Goal: Task Accomplishment & Management: Manage account settings

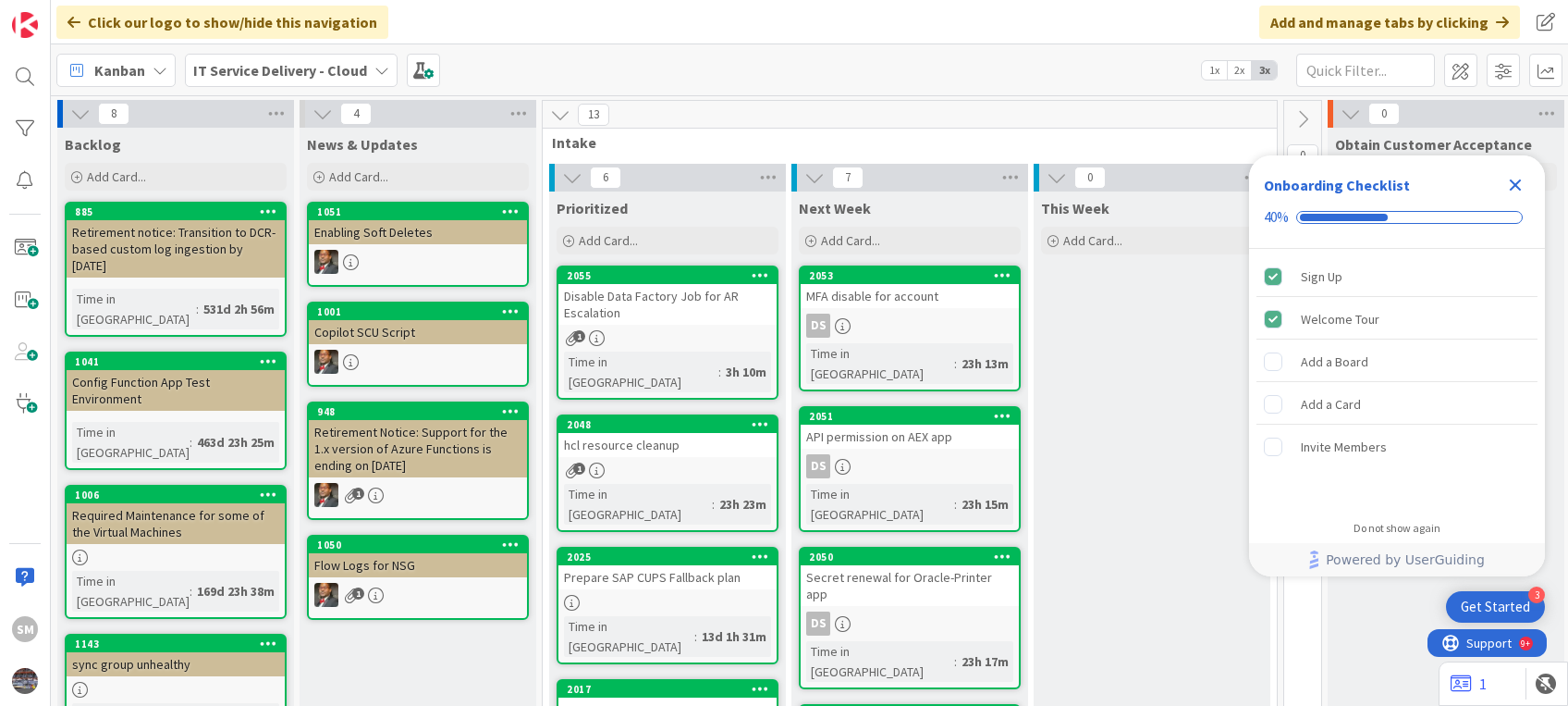
click at [1517, 181] on icon "Close Checklist" at bounding box center [1516, 185] width 22 height 22
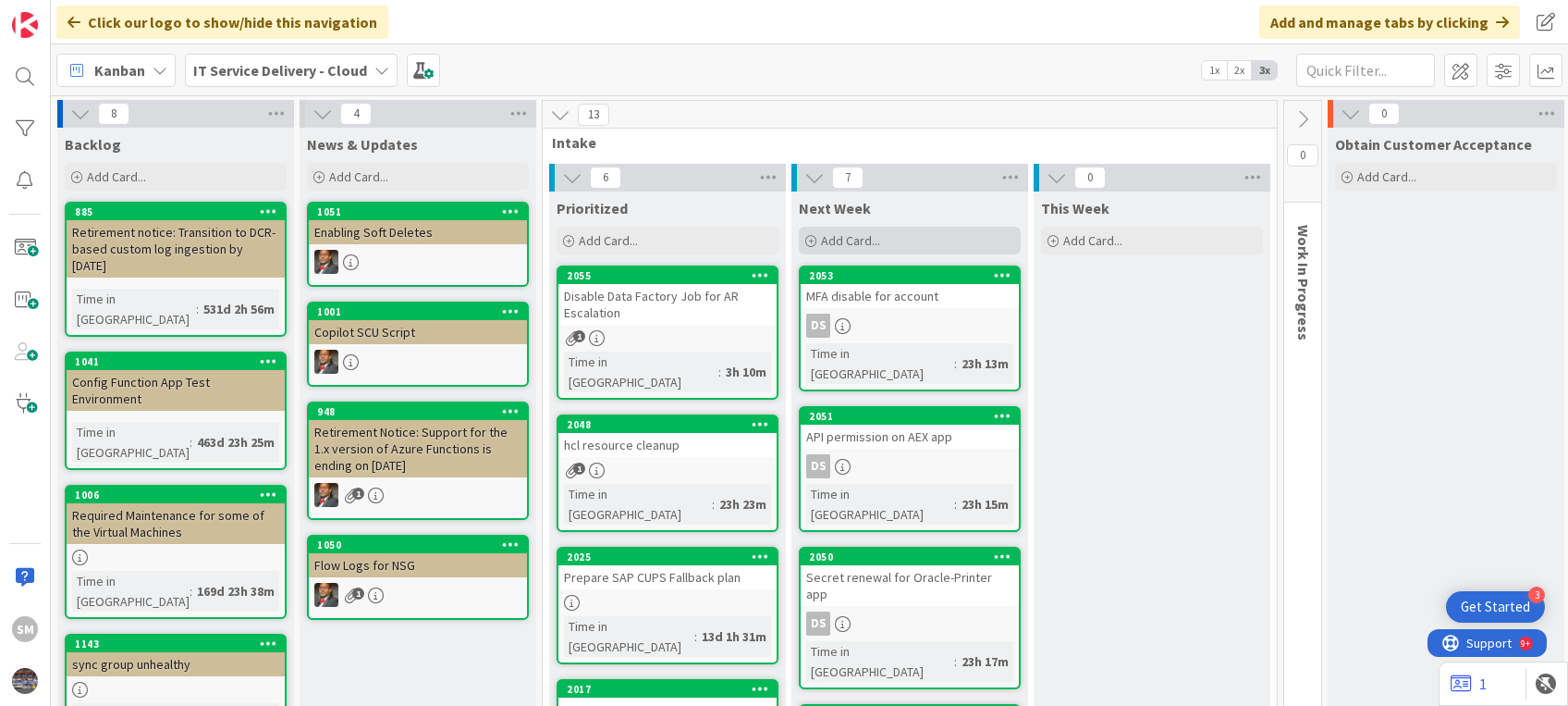
click at [854, 242] on span "Add Card..." at bounding box center [851, 241] width 59 height 17
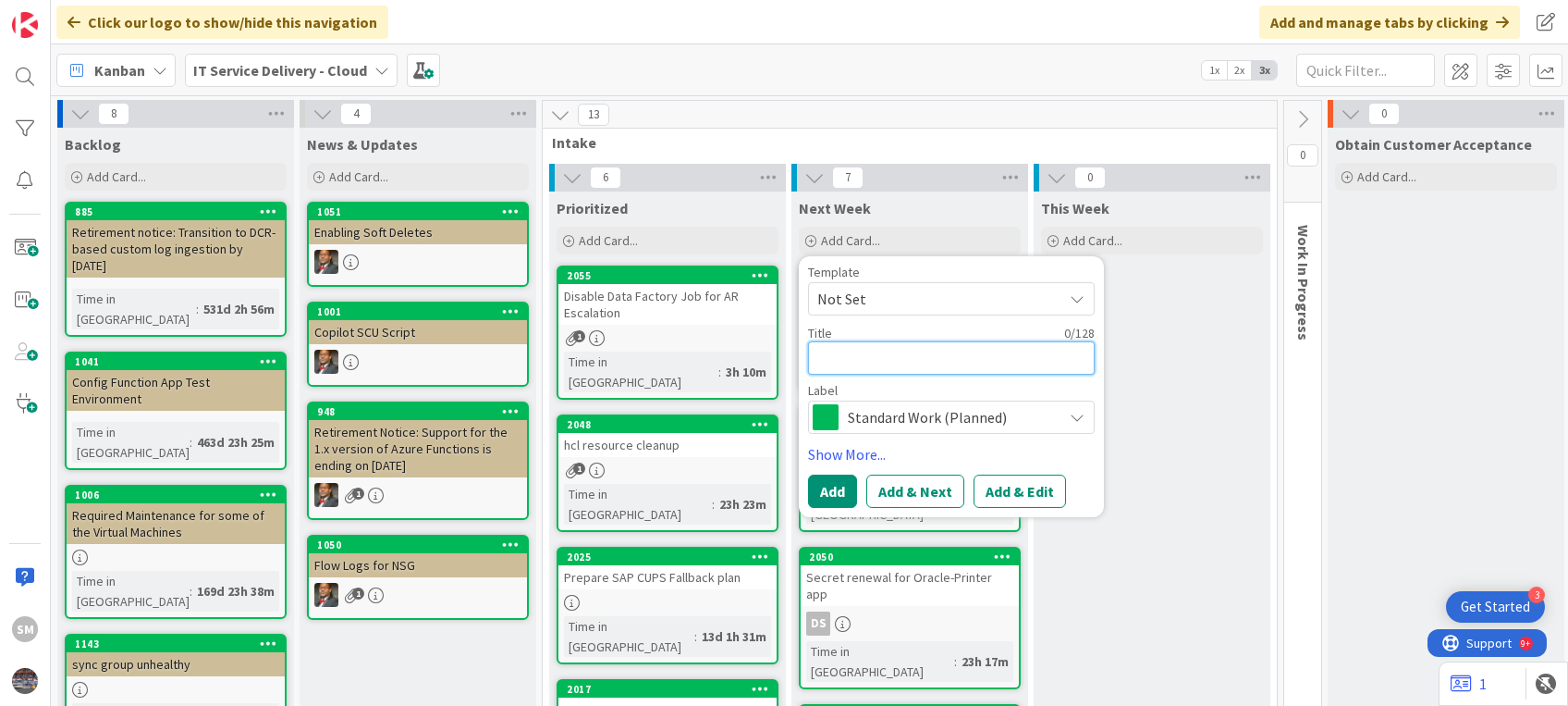
paste textarea "snapshot of the following QA Servers"
type textarea "x"
type textarea "snapshot of the following QA Servers"
click at [823, 359] on textarea "snapshot of the following QA Servers" at bounding box center [951, 358] width 287 height 33
type textarea "x"
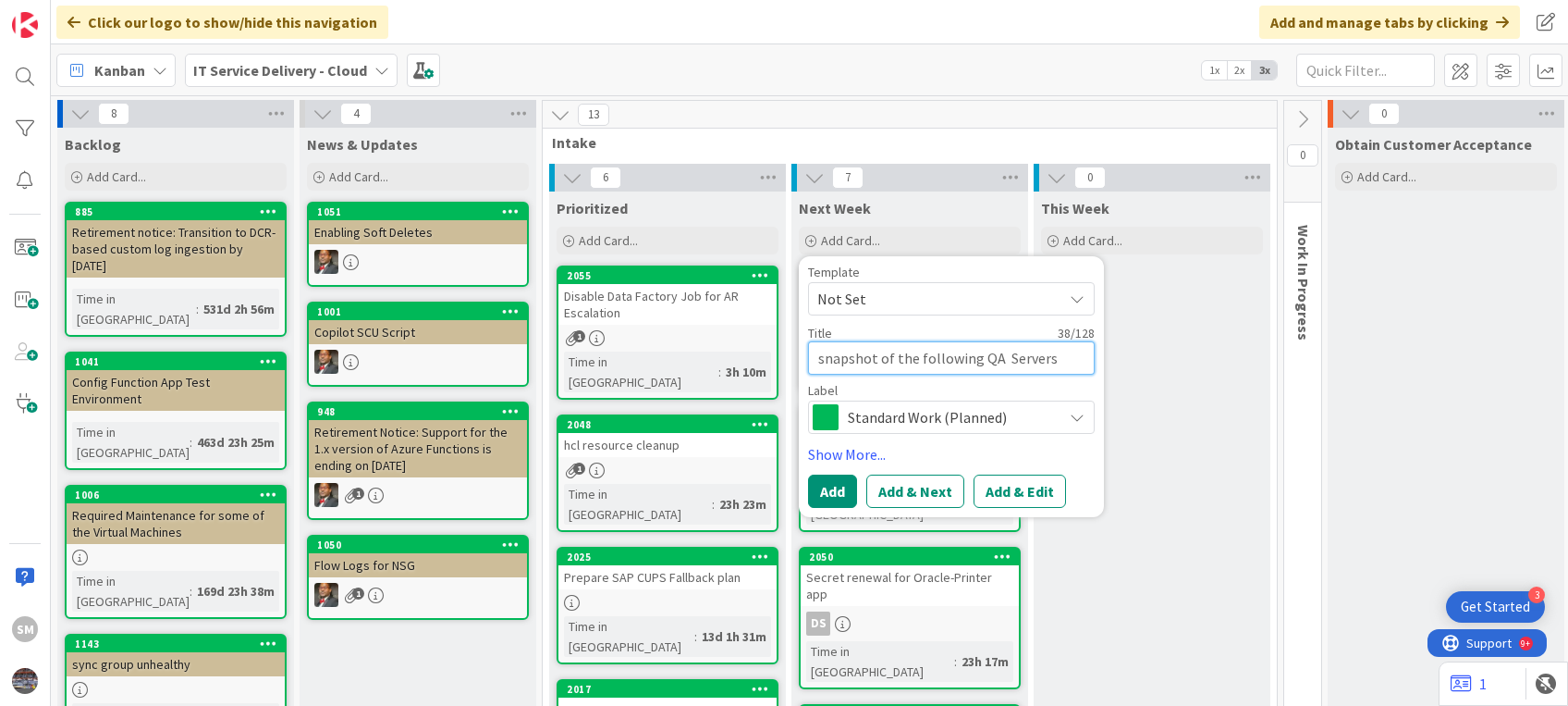
type textarea "napshot of the following QA Servers"
type textarea "x"
type textarea "Snapshot of the following QA Servers"
click at [934, 355] on textarea "Snapshot of the following QA Servers" at bounding box center [951, 358] width 287 height 33
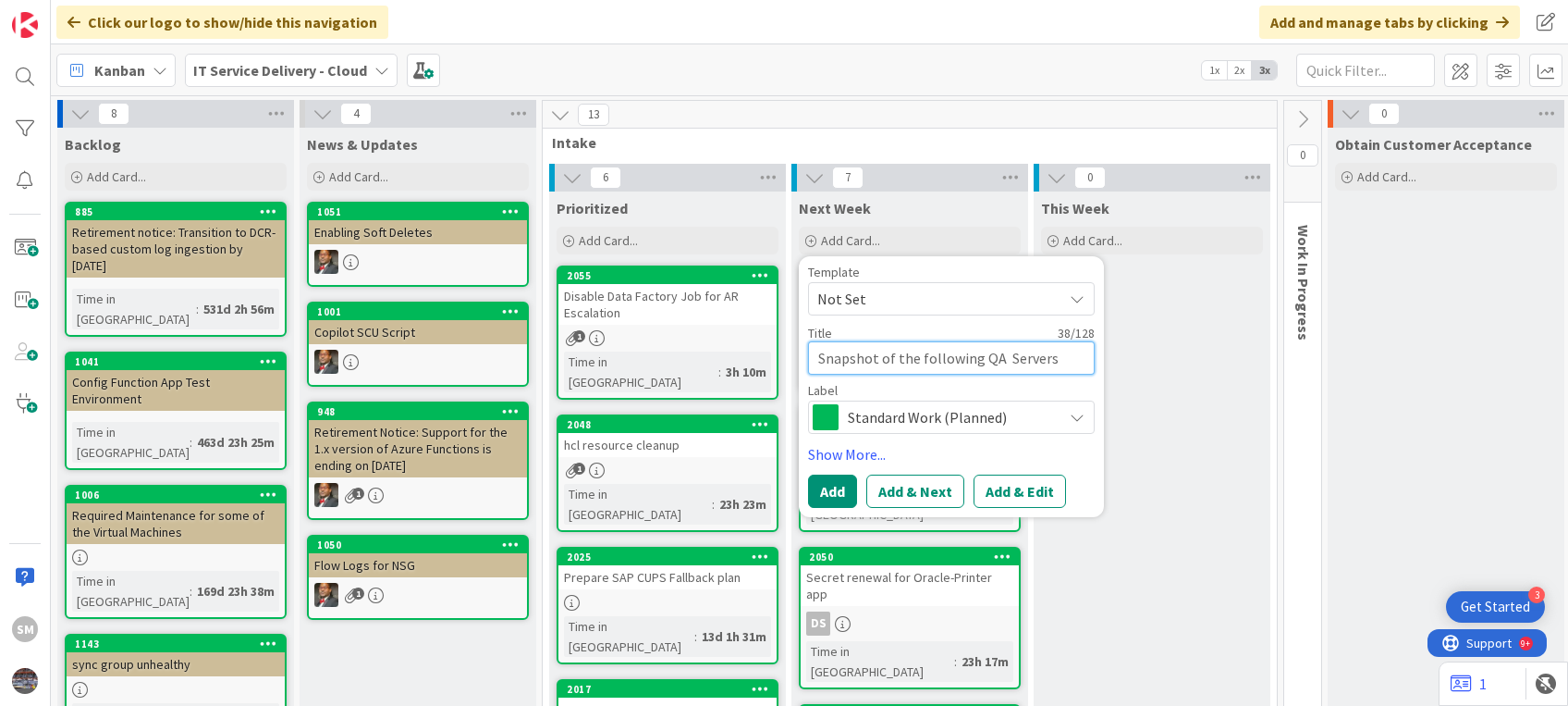
type textarea "x"
type textarea "Snapshot of the QA Servers"
type textarea "x"
type textarea "Snapshot of the QA Servers"
type textarea "x"
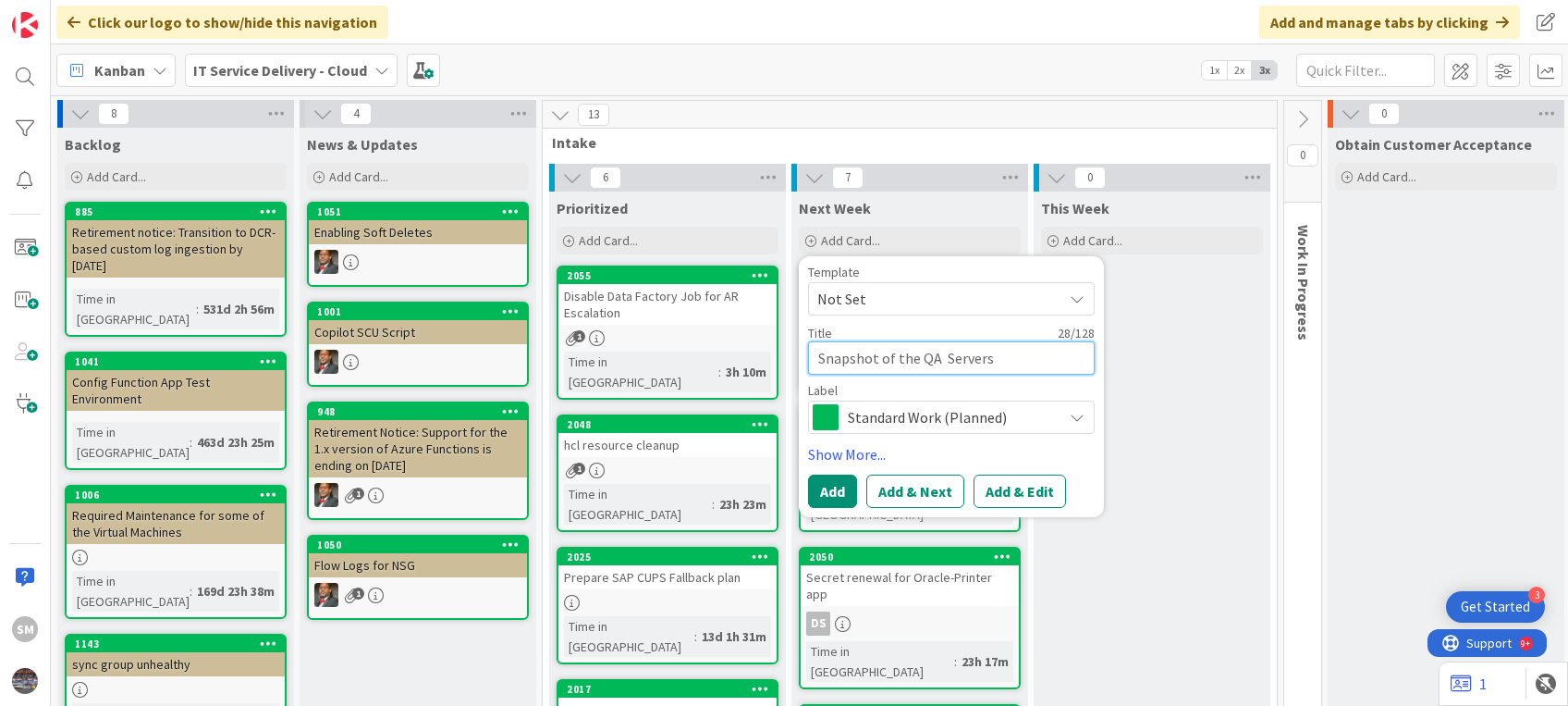
type textarea "Snapshot of th QA Servers"
type textarea "x"
type textarea "Snapshot of t QA Servers"
type textarea "x"
type textarea "Snapshot of QA Servers"
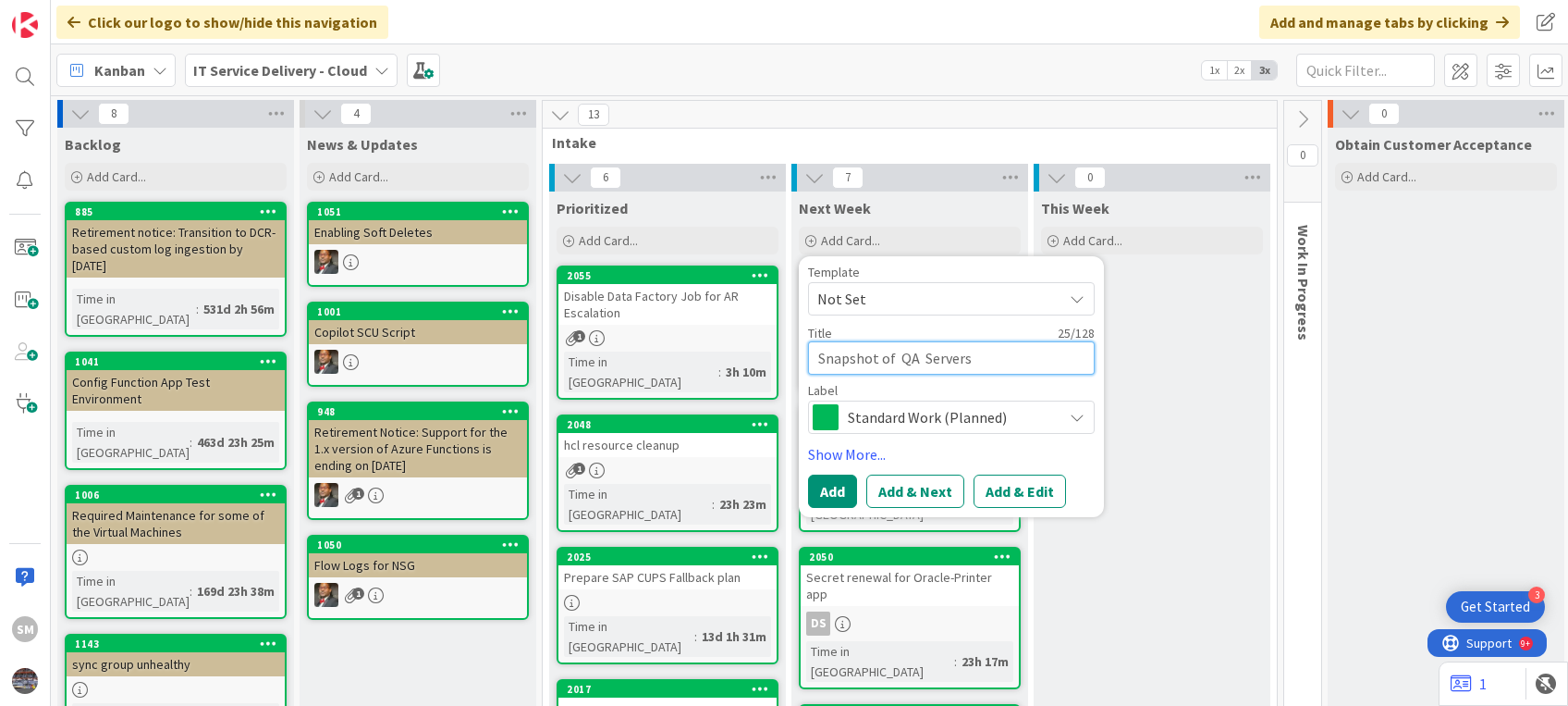
type textarea "x"
click at [989, 356] on textarea "Snapshot of QA Servers" at bounding box center [951, 358] width 287 height 33
type textarea "Snapshot of QA Servers"
type textarea "x"
type textarea "Snapshot of QA Servers"
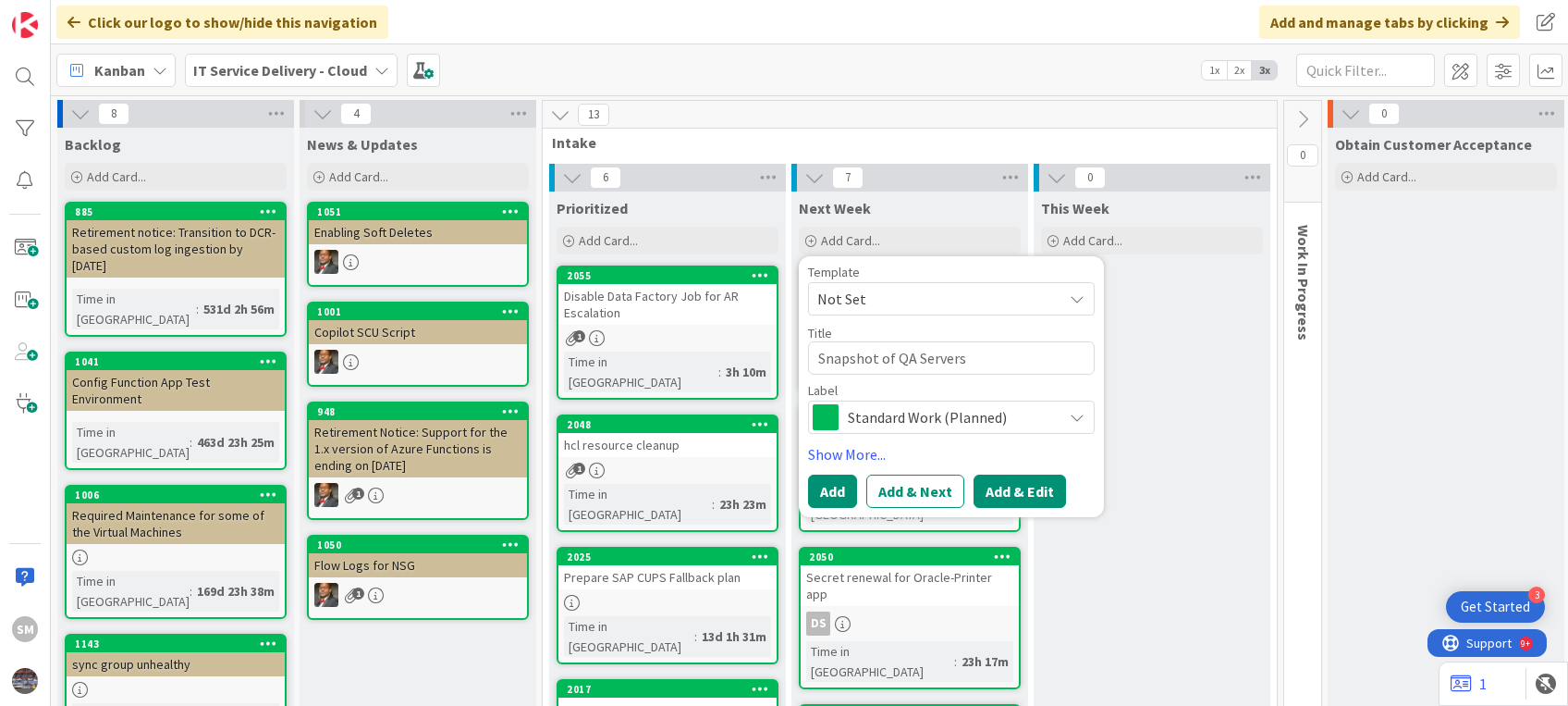
click at [1023, 488] on button "Add & Edit" at bounding box center [1020, 491] width 93 height 33
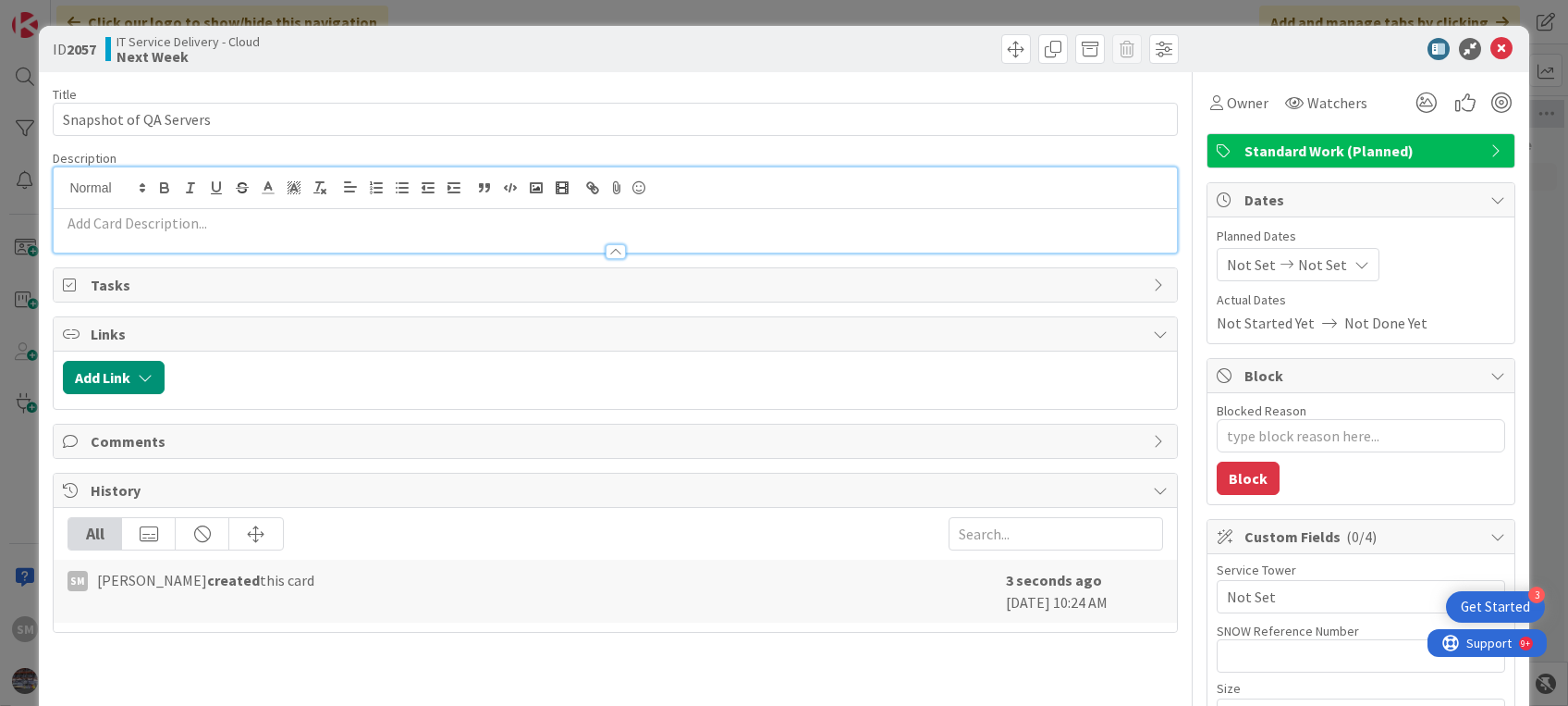
click at [337, 192] on div at bounding box center [615, 210] width 1123 height 85
click at [385, 218] on p at bounding box center [615, 223] width 1104 height 21
click at [1210, 111] on div "Owner" at bounding box center [1239, 103] width 59 height 22
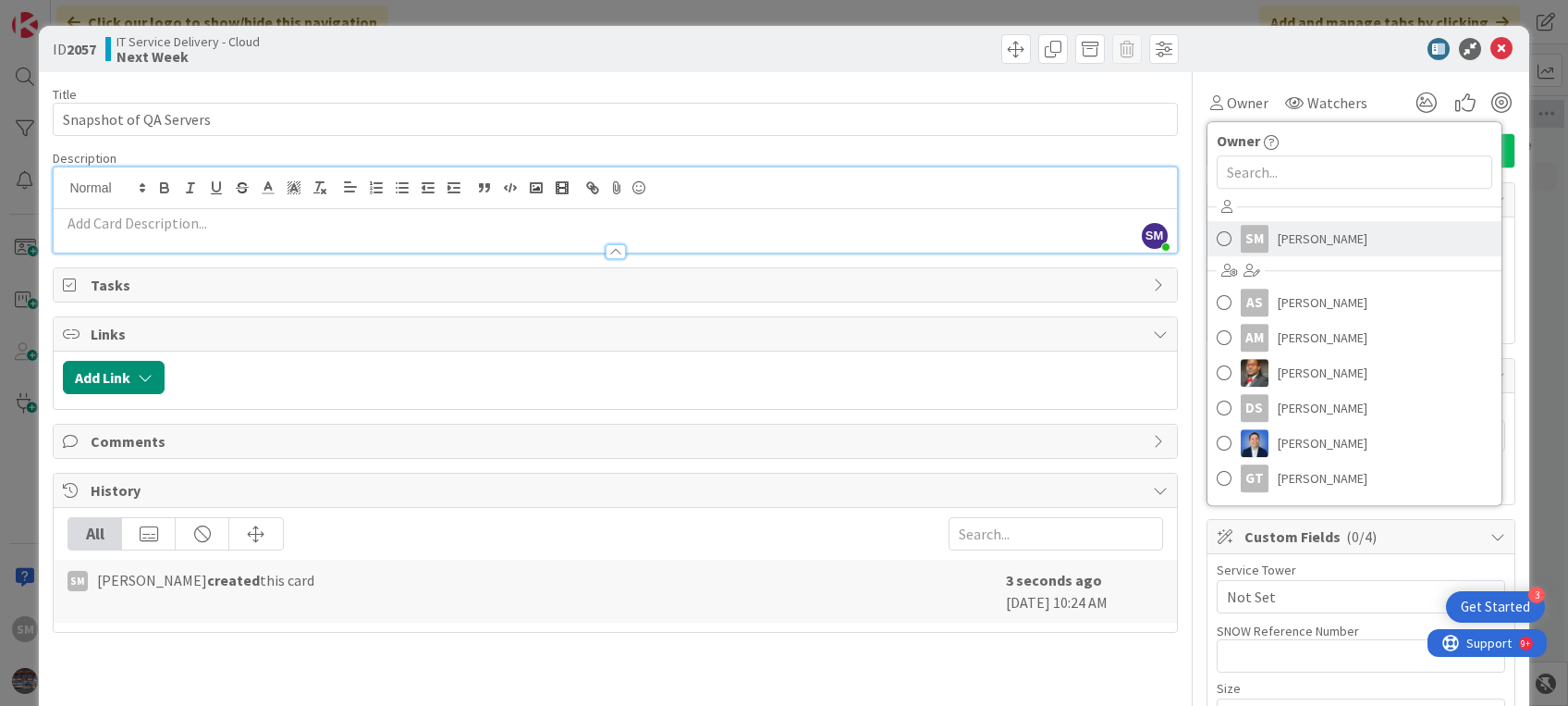
click at [1234, 253] on link "SM [PERSON_NAME]" at bounding box center [1354, 239] width 294 height 35
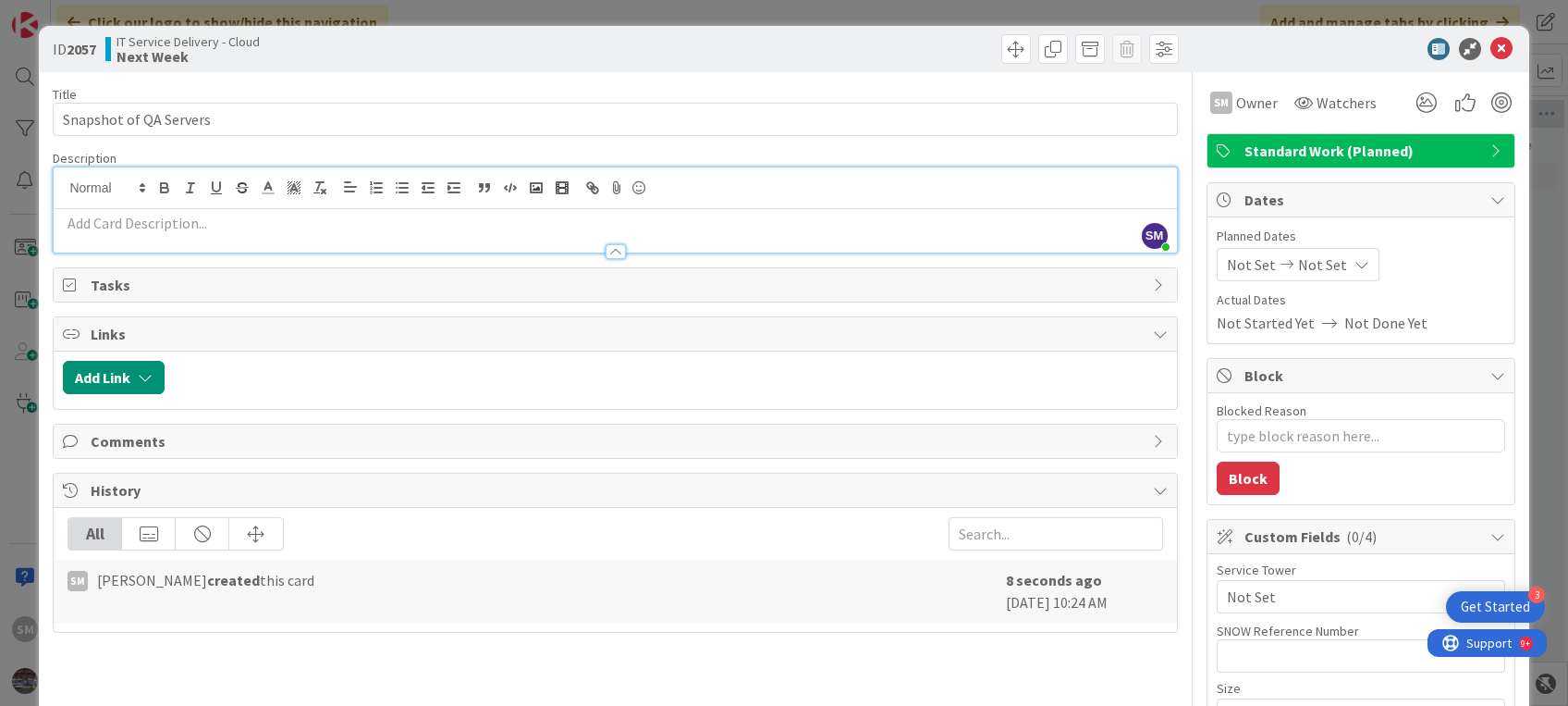
type textarea "x"
click at [255, 223] on p at bounding box center [615, 223] width 1104 height 21
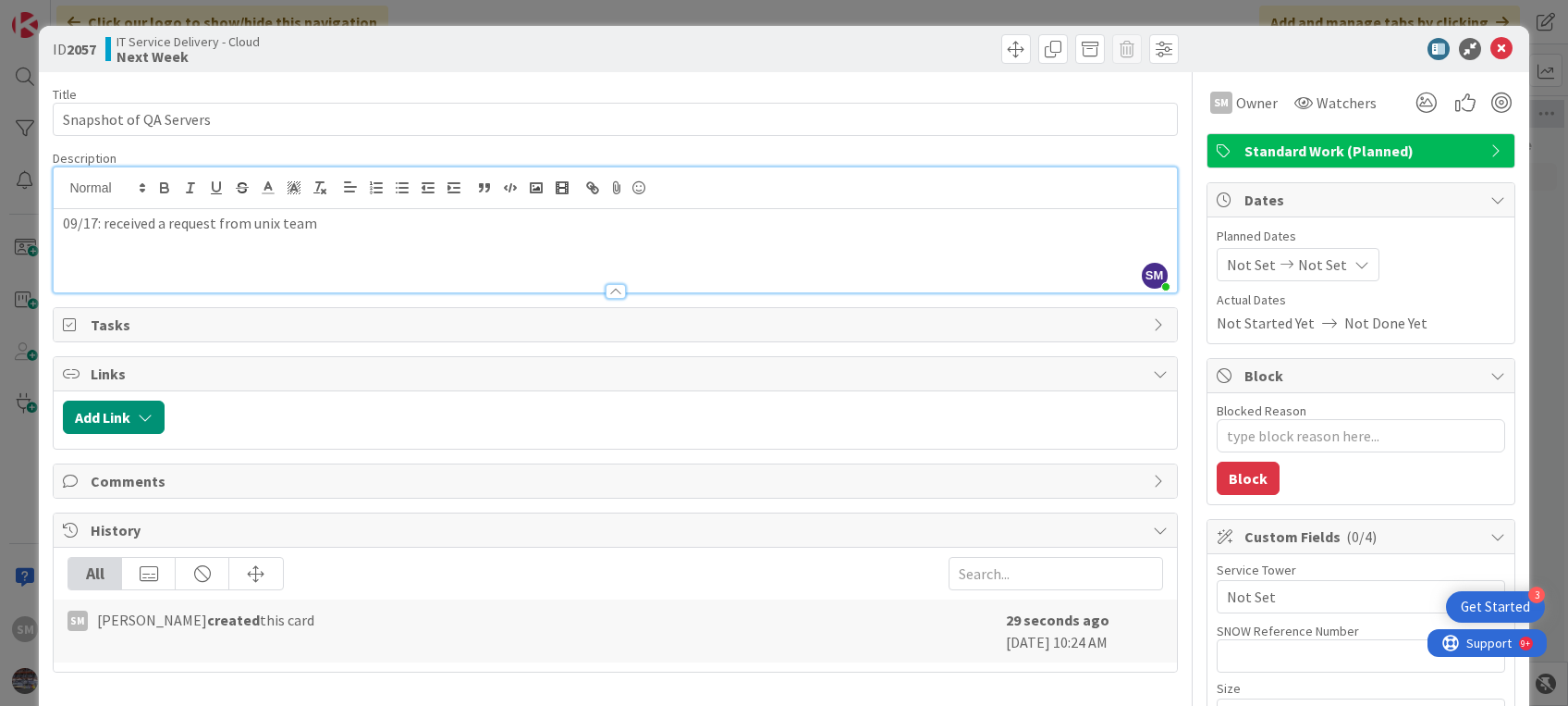
click at [346, 210] on div "09/17: received a request from unix team" at bounding box center [615, 251] width 1123 height 84
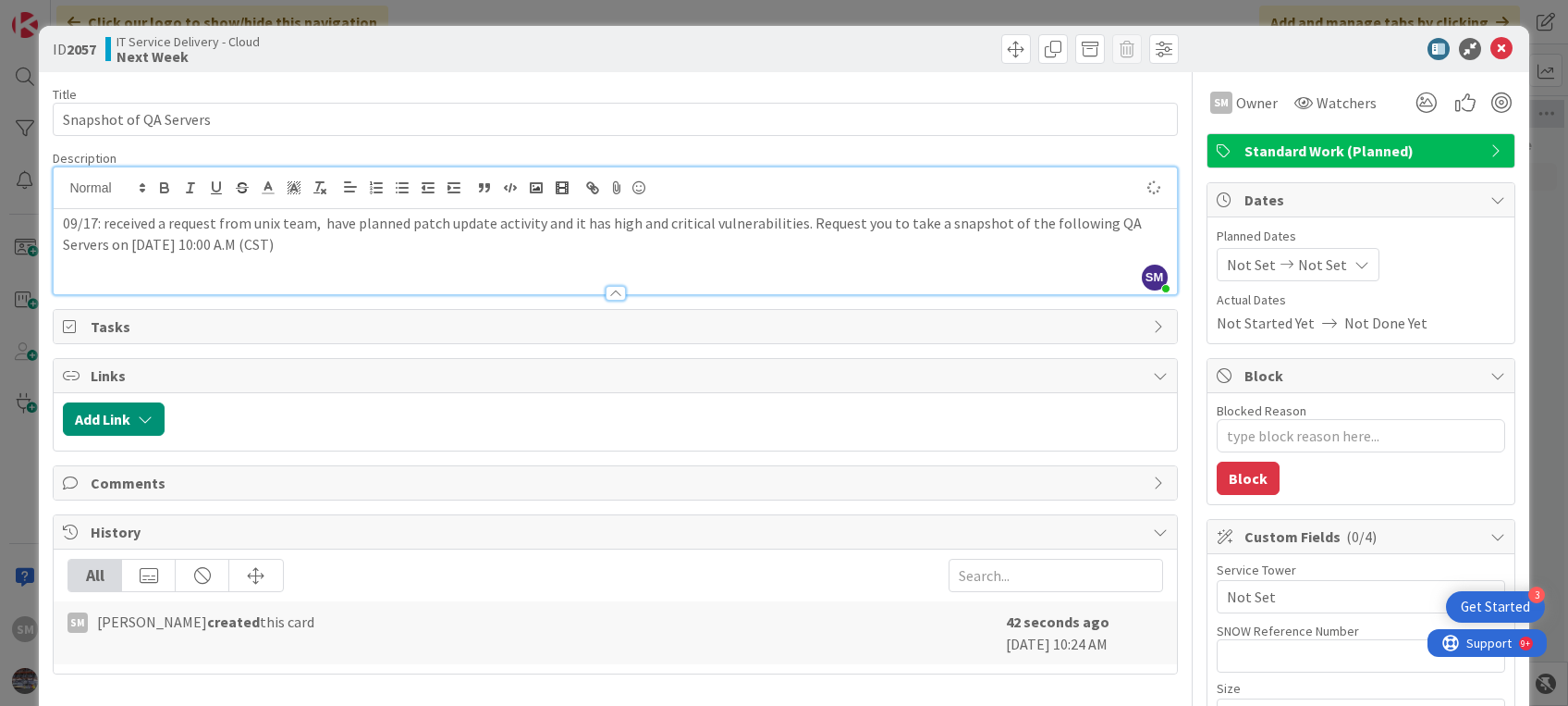
click at [320, 224] on p "09/17: received a request from unix team, have planned patch update activity an…" at bounding box center [615, 233] width 1104 height 42
click at [912, 229] on p "09/17: received a request from unix team, as they have planned patch update act…" at bounding box center [615, 233] width 1104 height 42
click at [394, 246] on p "09/17: received a request from unix team, as they have planned patch update act…" at bounding box center [615, 233] width 1104 height 42
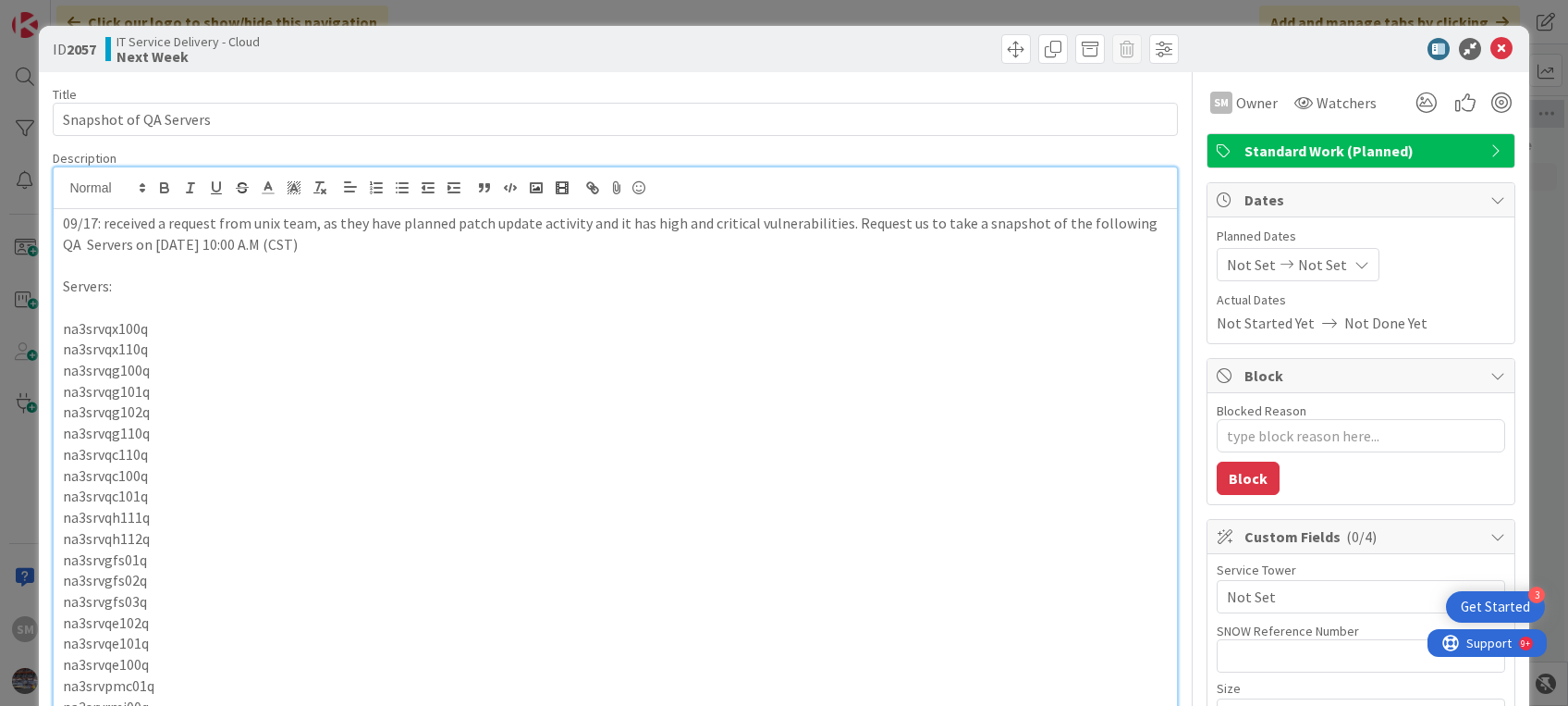
click at [81, 278] on p "Servers:" at bounding box center [615, 286] width 1104 height 21
click at [67, 268] on p at bounding box center [615, 265] width 1104 height 21
type textarea "x"
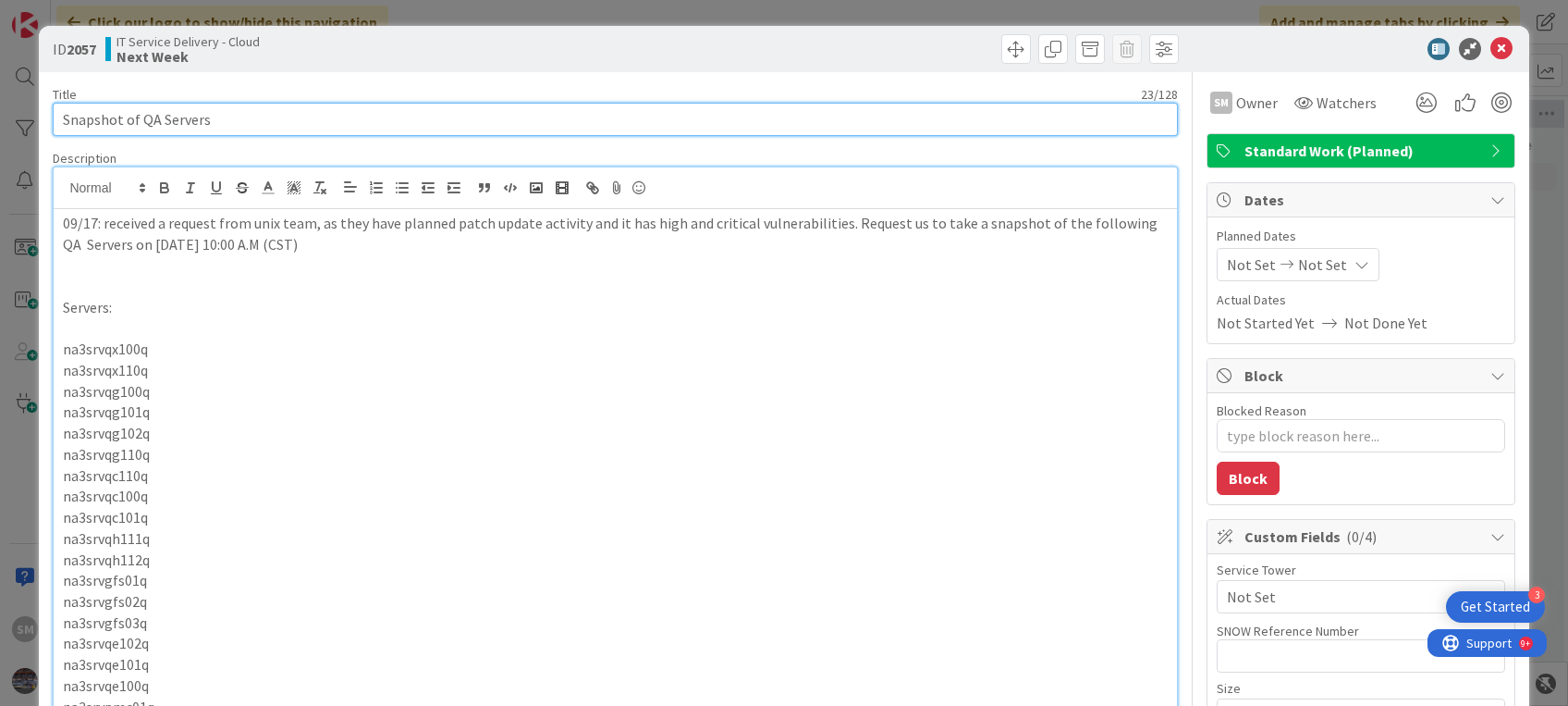
click at [214, 118] on input "Snapshot of QA Servers" at bounding box center [615, 120] width 1125 height 33
paste input "SCTASK0169397"
type input "Snapshot of QA Servers -SCTASK0169397"
type textarea "x"
type input "Snapshot of QA Servers -SCTASK0169397"
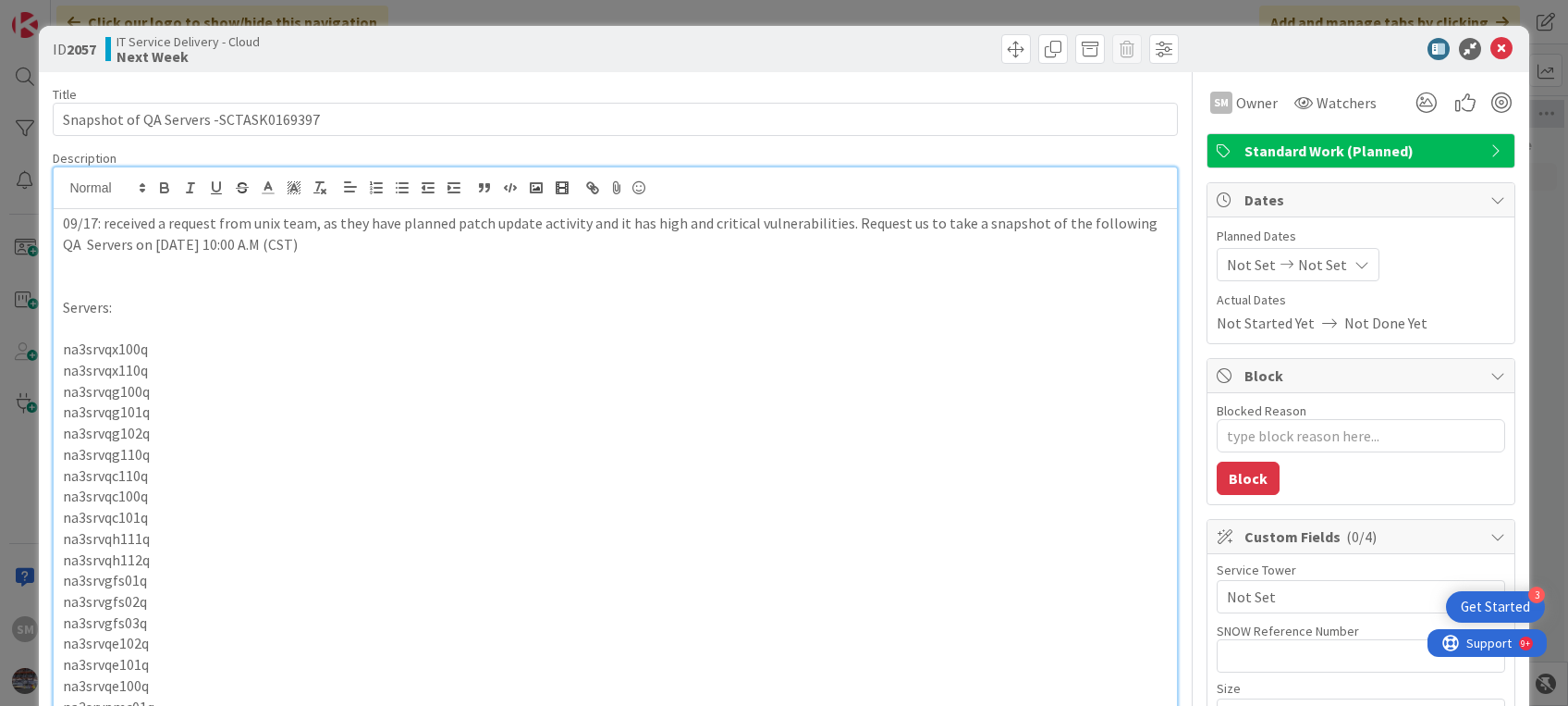
click at [75, 325] on p at bounding box center [615, 328] width 1104 height 21
click at [56, 281] on div "09/17: received a request from unix team, as they have planned patch update act…" at bounding box center [615, 493] width 1123 height 569
click at [87, 255] on p at bounding box center [615, 265] width 1104 height 21
click at [1491, 50] on icon at bounding box center [1502, 49] width 22 height 22
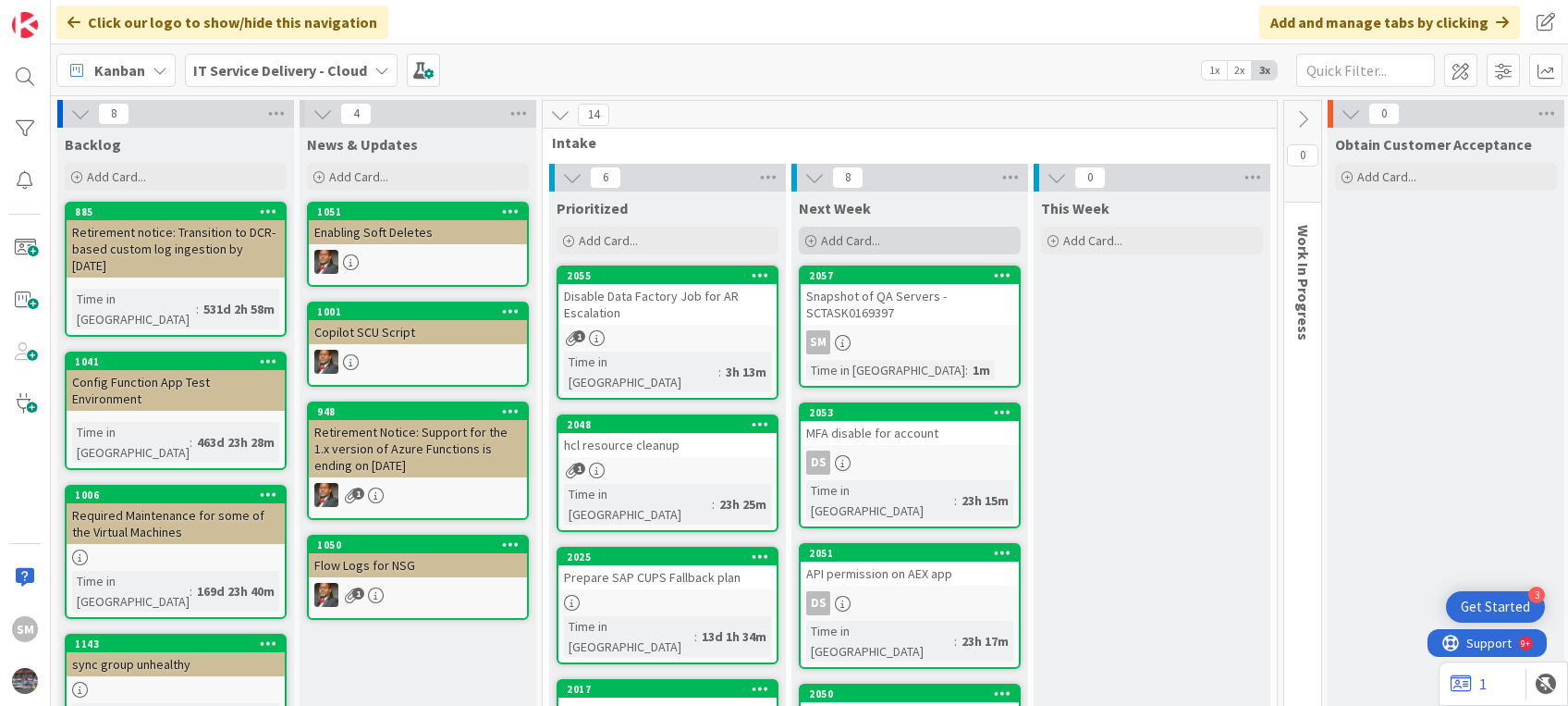
click at [883, 242] on div "Add Card..." at bounding box center [909, 241] width 222 height 28
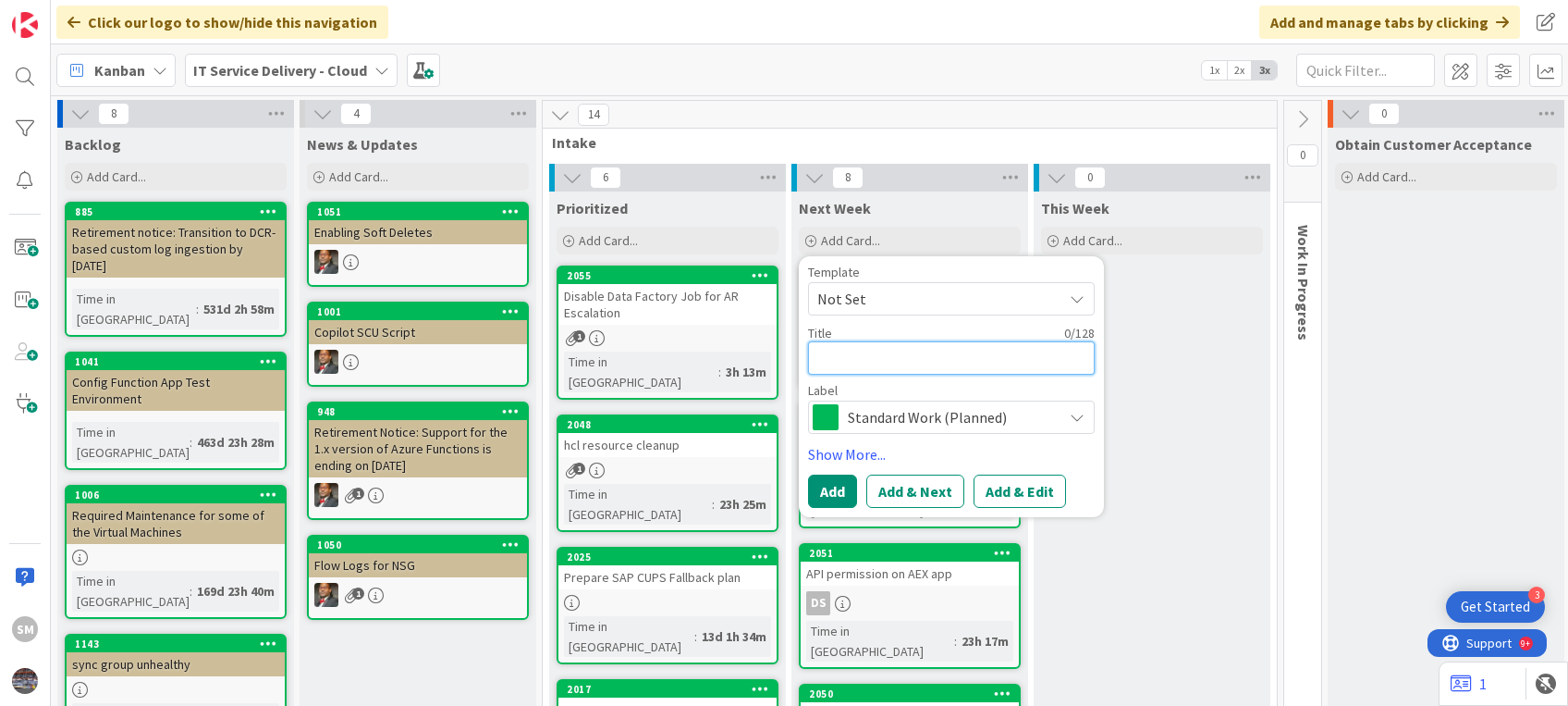
click at [898, 349] on textarea at bounding box center [951, 358] width 287 height 33
paste textarea "Server reboot: na3srvsqlfas01p"
type textarea "x"
type textarea "Server reboot: na3srvsqlfas01p"
click at [840, 360] on textarea "Server reboot: na3srvsqlfas01p" at bounding box center [951, 358] width 287 height 33
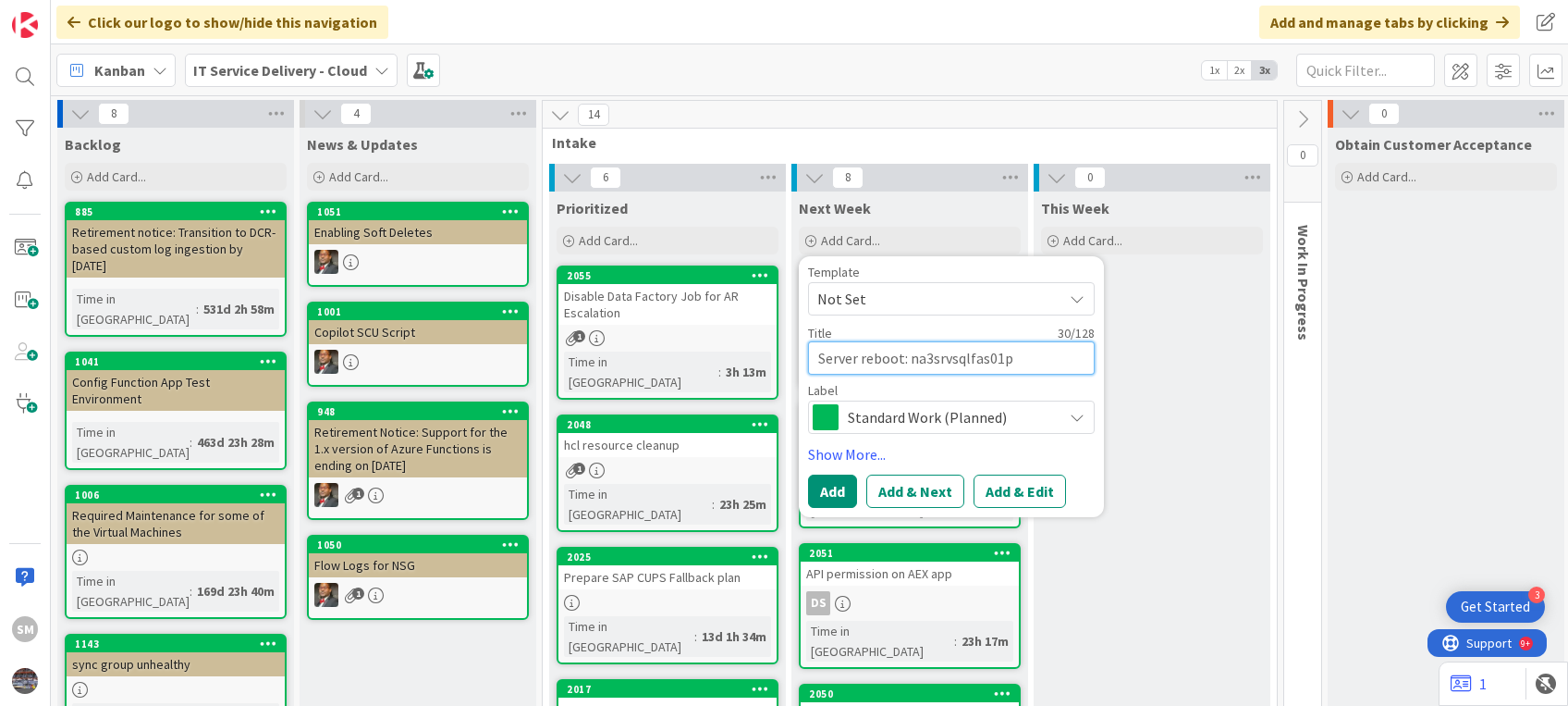
click at [840, 360] on textarea "Server reboot: na3srvsqlfas01p" at bounding box center [951, 358] width 287 height 33
type textarea "x"
type textarea "V reboot: na3srvsqlfas01p"
type textarea "x"
type textarea "VM reboot: na3srvsqlfas01p"
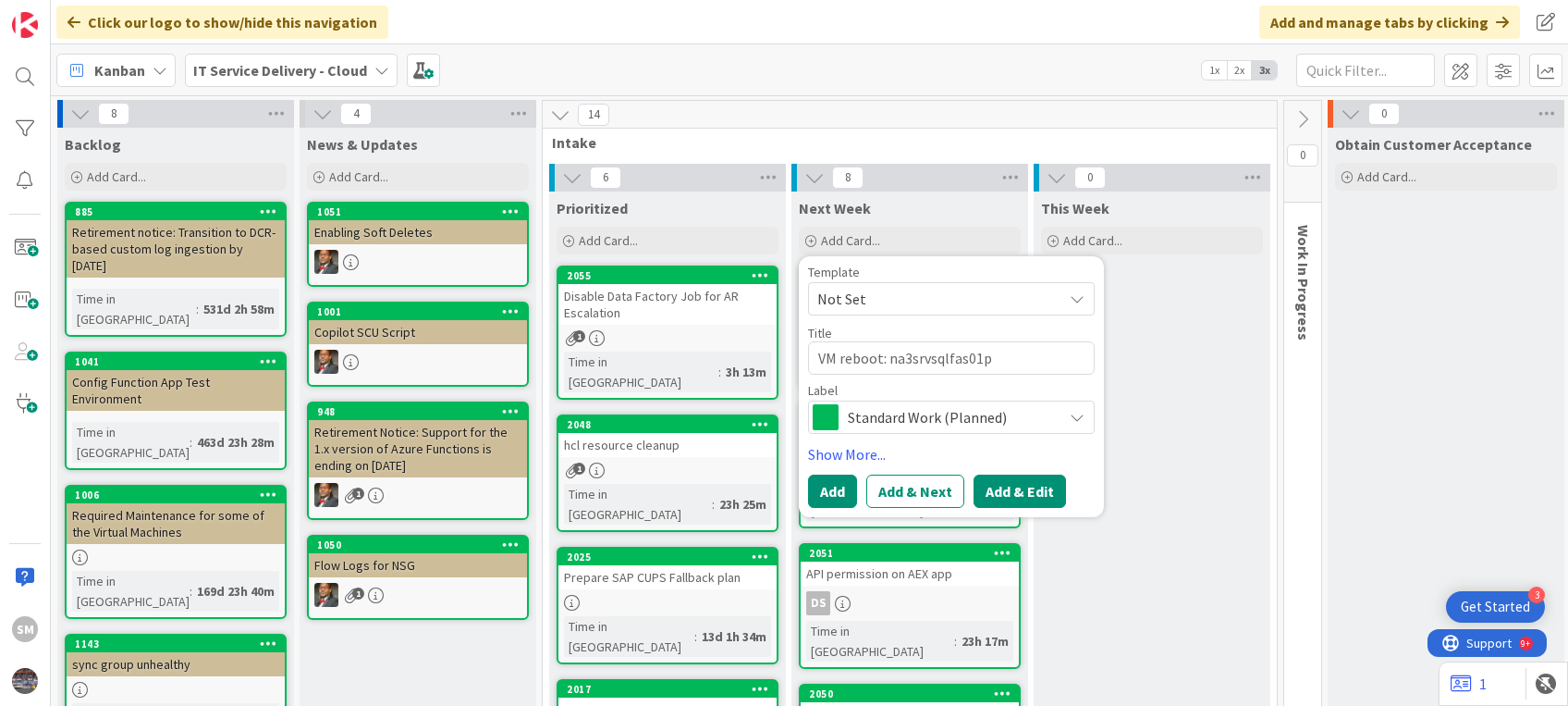
click at [1000, 494] on button "Add & Edit" at bounding box center [1020, 491] width 93 height 33
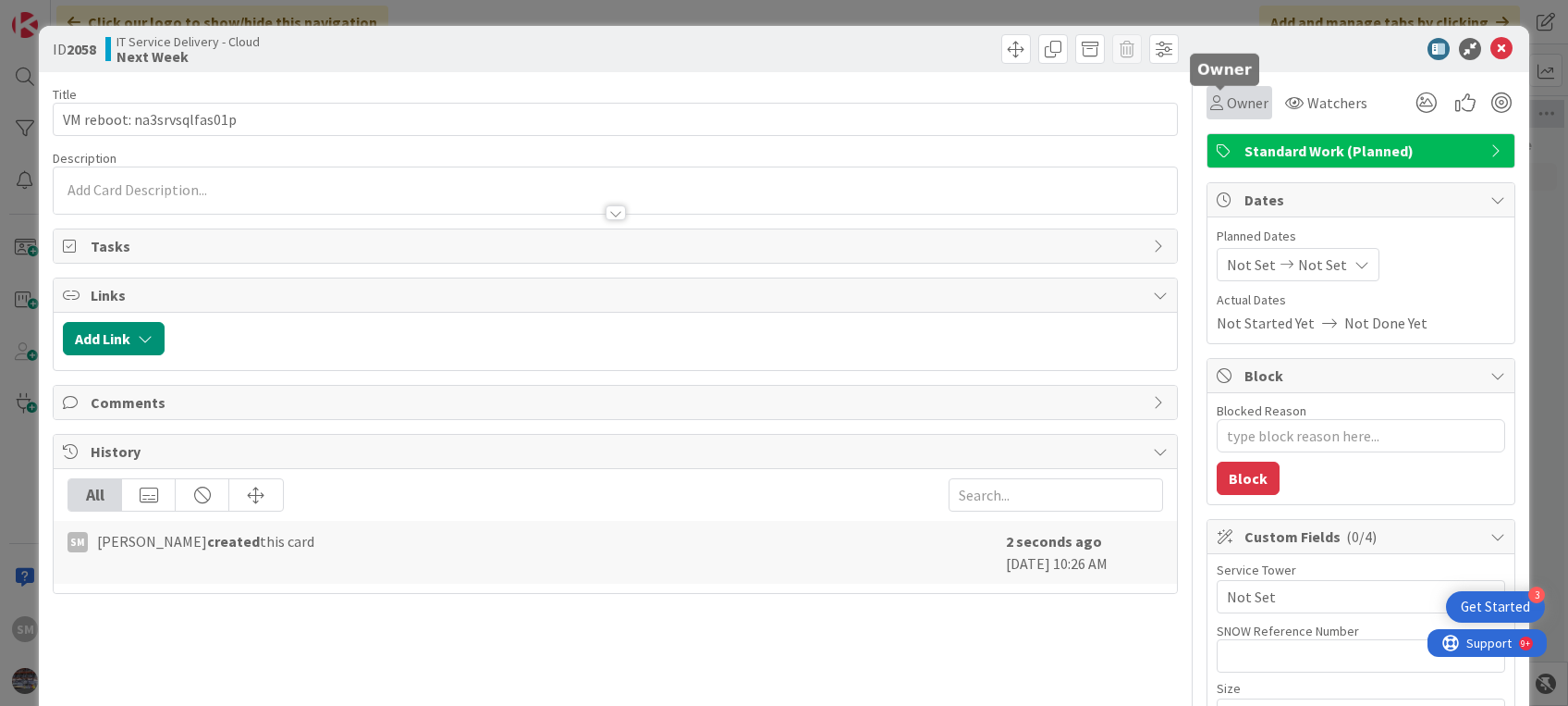
click at [1227, 107] on span "Owner" at bounding box center [1248, 103] width 42 height 22
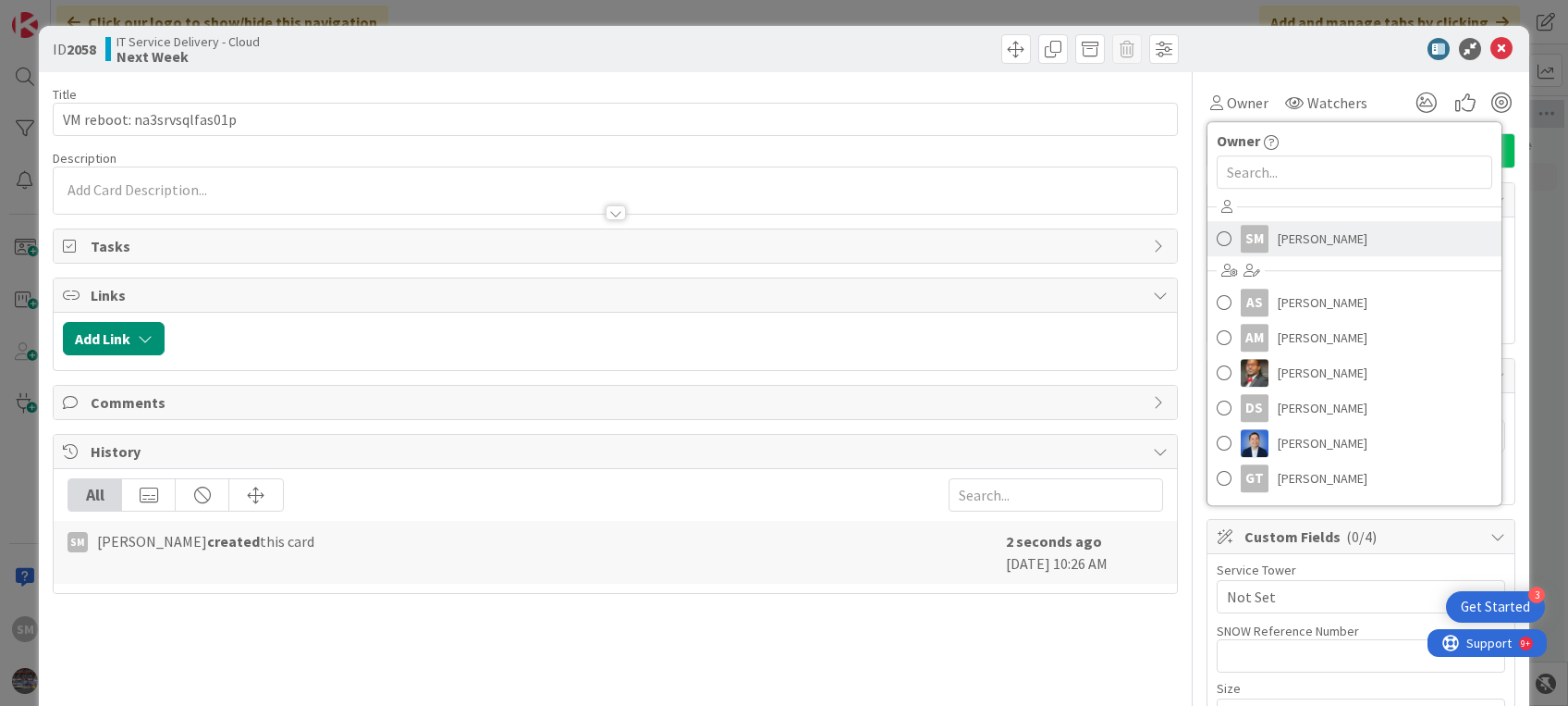
click at [1241, 226] on div "SM" at bounding box center [1255, 239] width 28 height 28
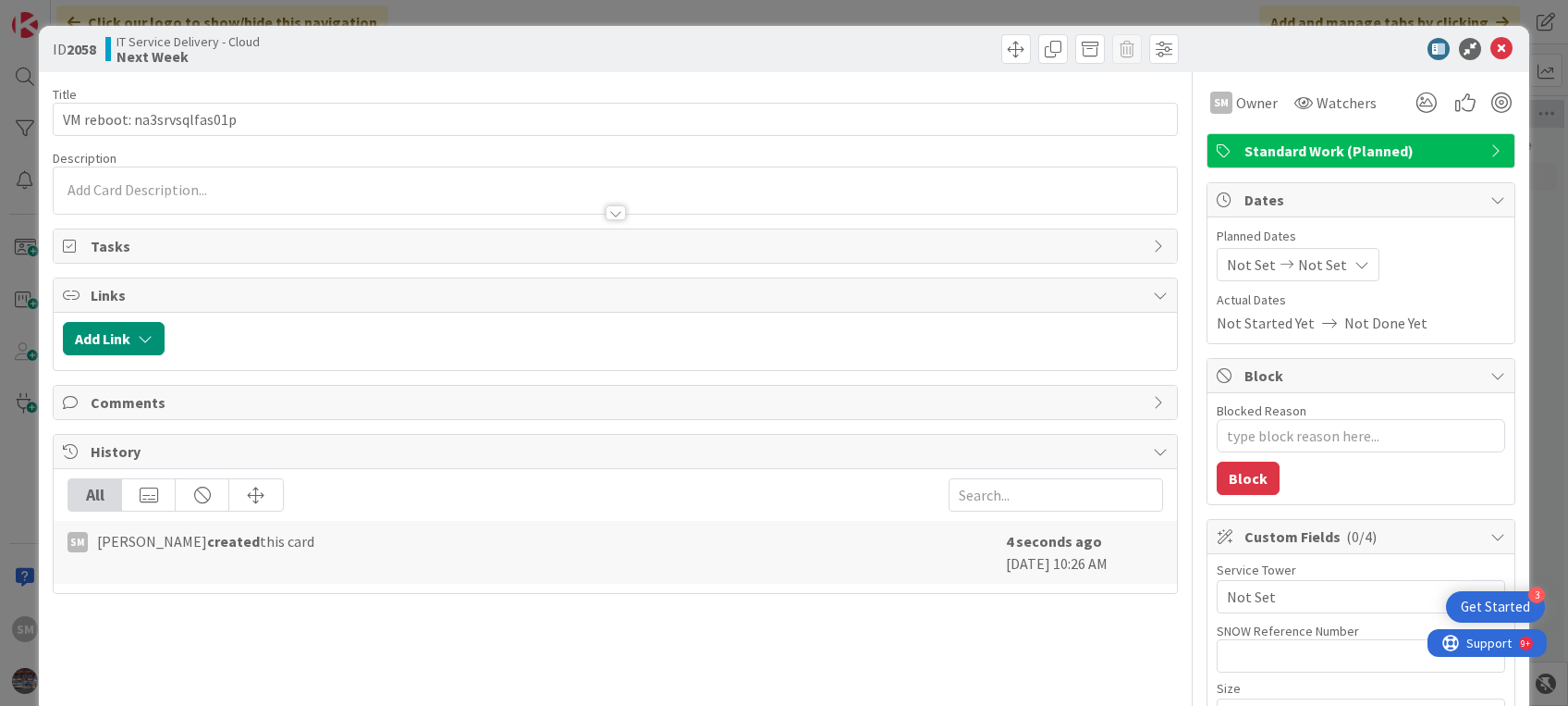
click at [243, 197] on div at bounding box center [615, 203] width 1123 height 20
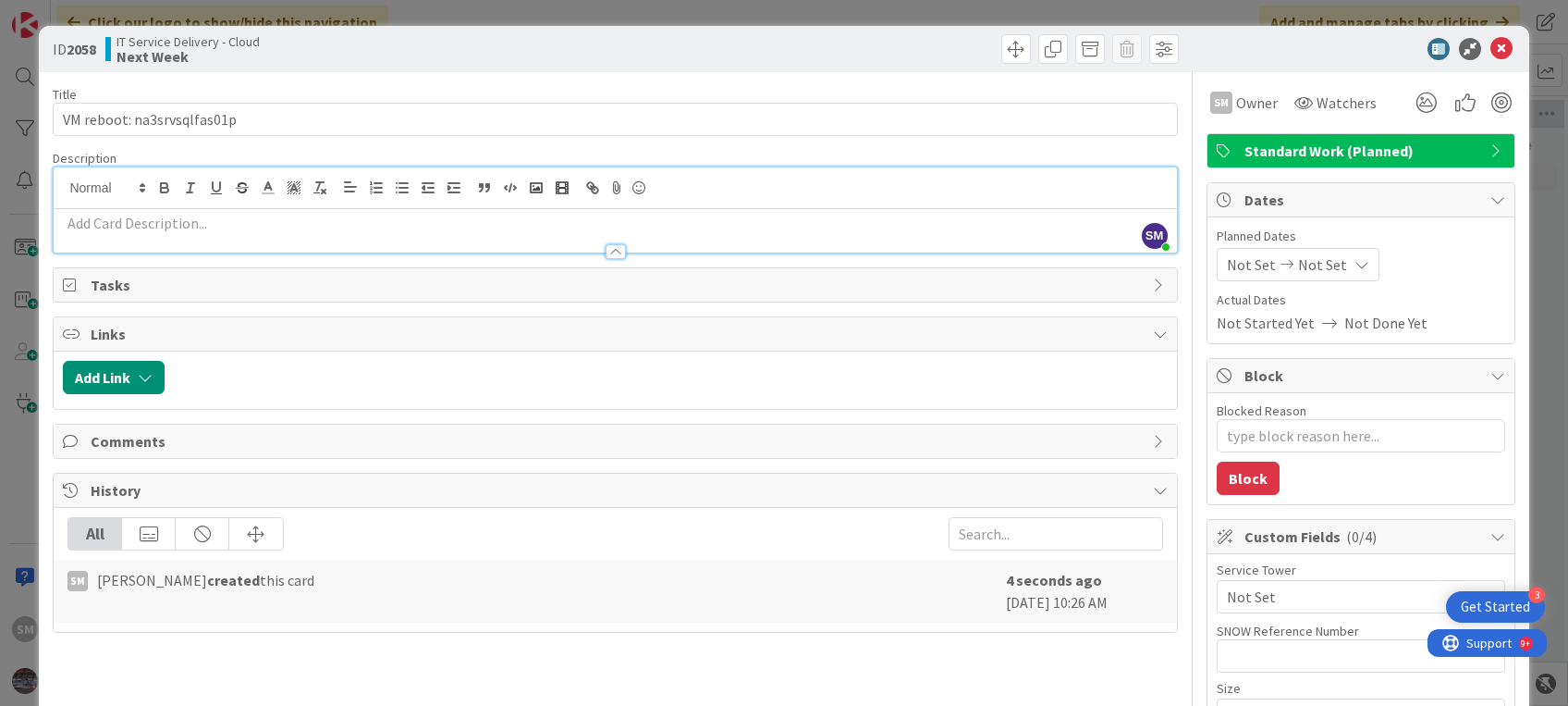
click at [229, 213] on p at bounding box center [615, 223] width 1104 height 21
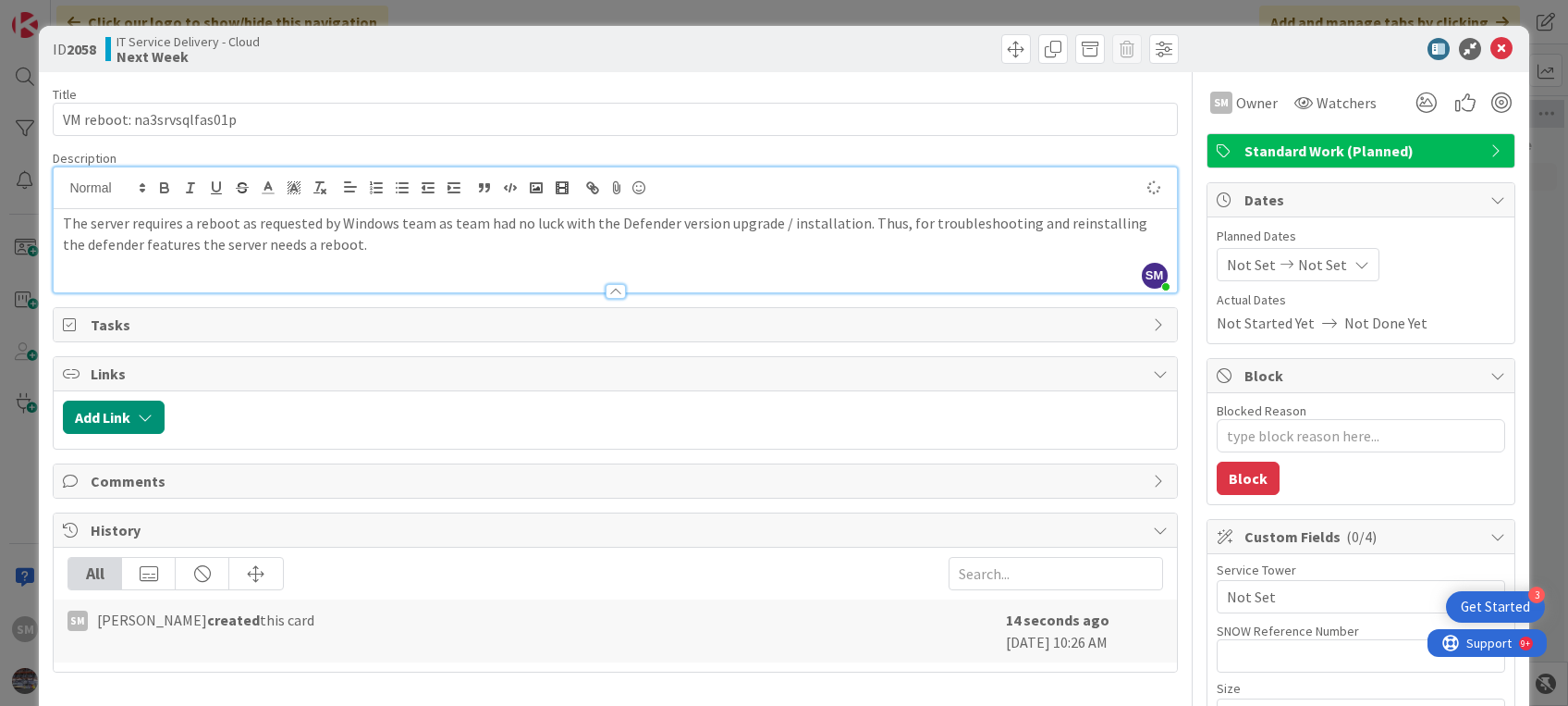
click at [185, 275] on div at bounding box center [615, 282] width 1123 height 20
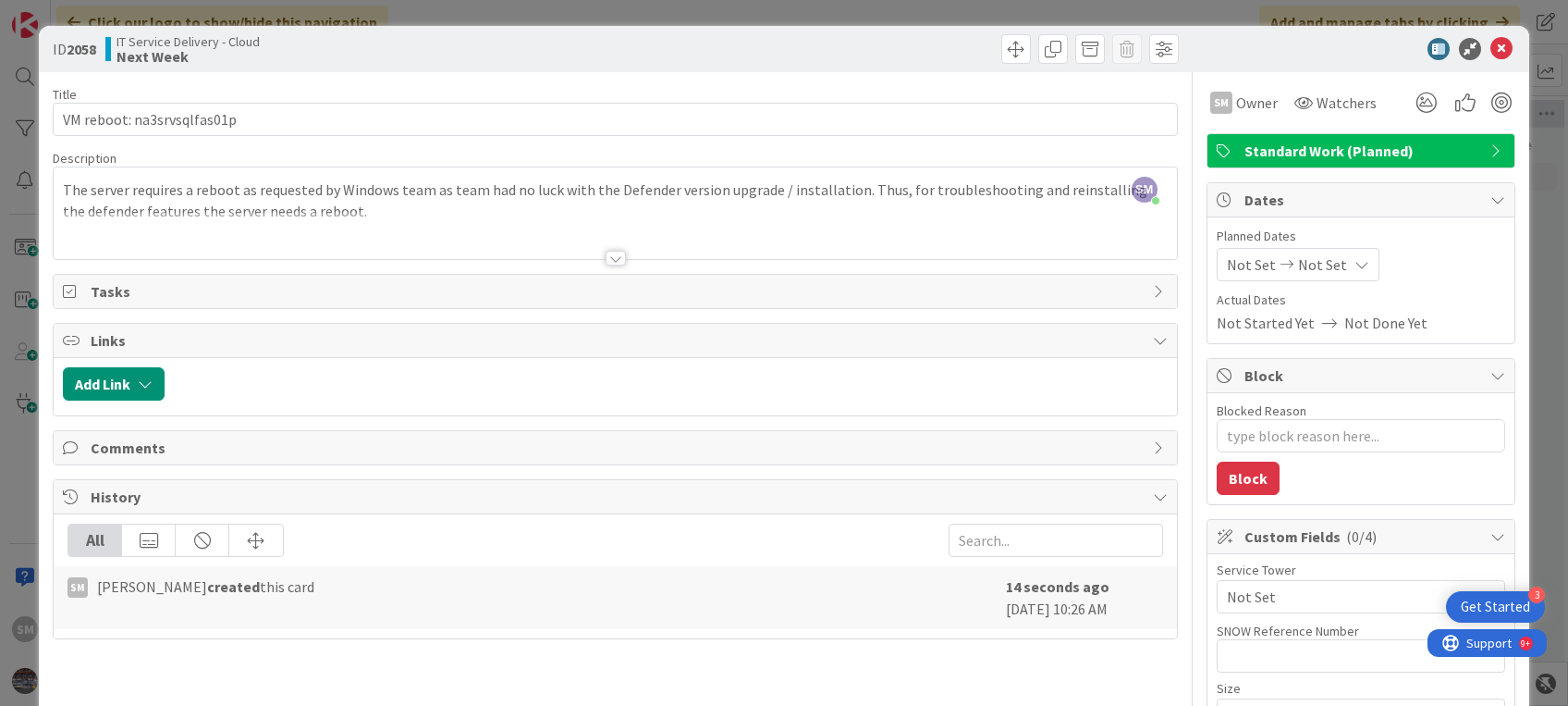
type textarea "x"
click at [410, 208] on p "The server requires a reboot as requested by Windows team as team had no luck w…" at bounding box center [615, 200] width 1104 height 42
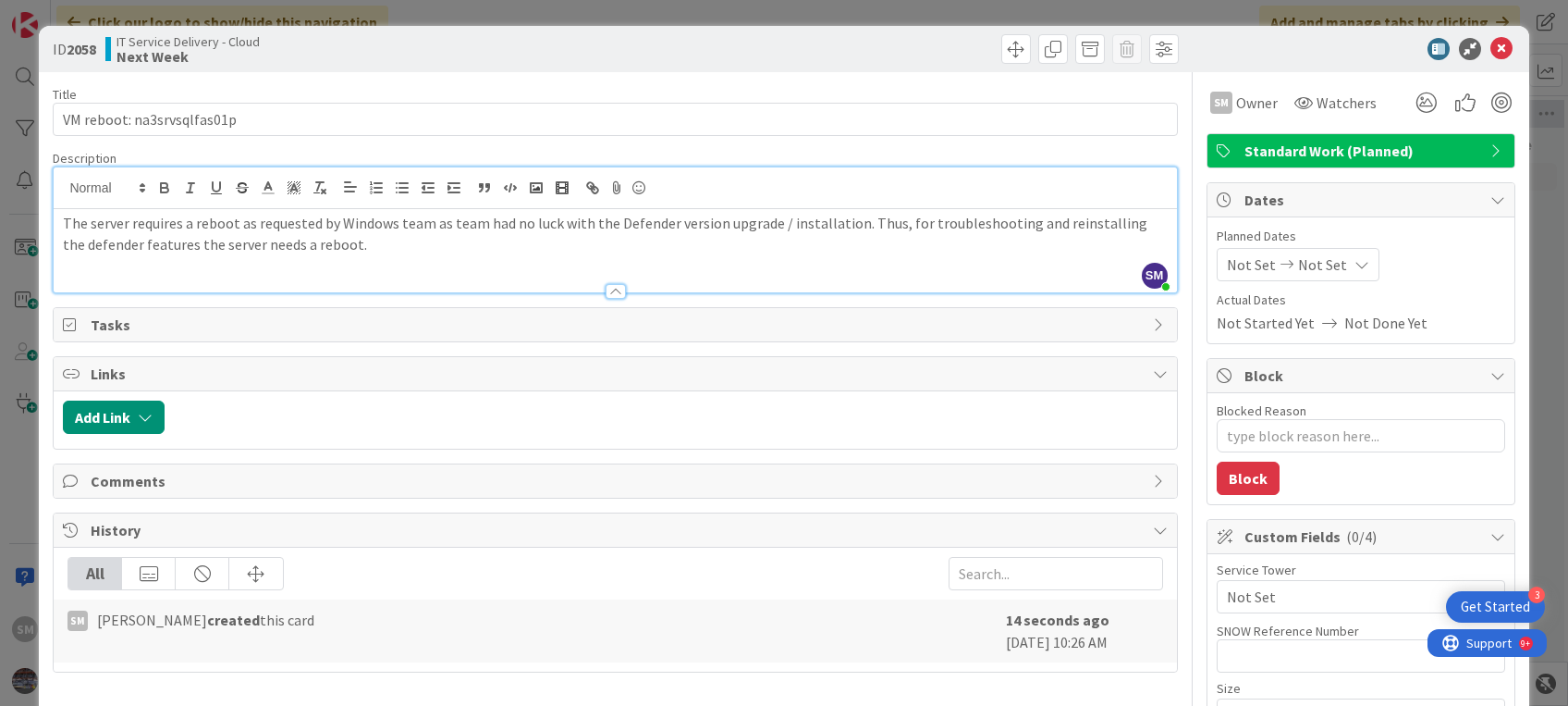
click at [407, 249] on p "The server requires a reboot as requested by Windows team as team had no luck w…" at bounding box center [615, 233] width 1104 height 42
click at [332, 279] on div at bounding box center [615, 282] width 1123 height 20
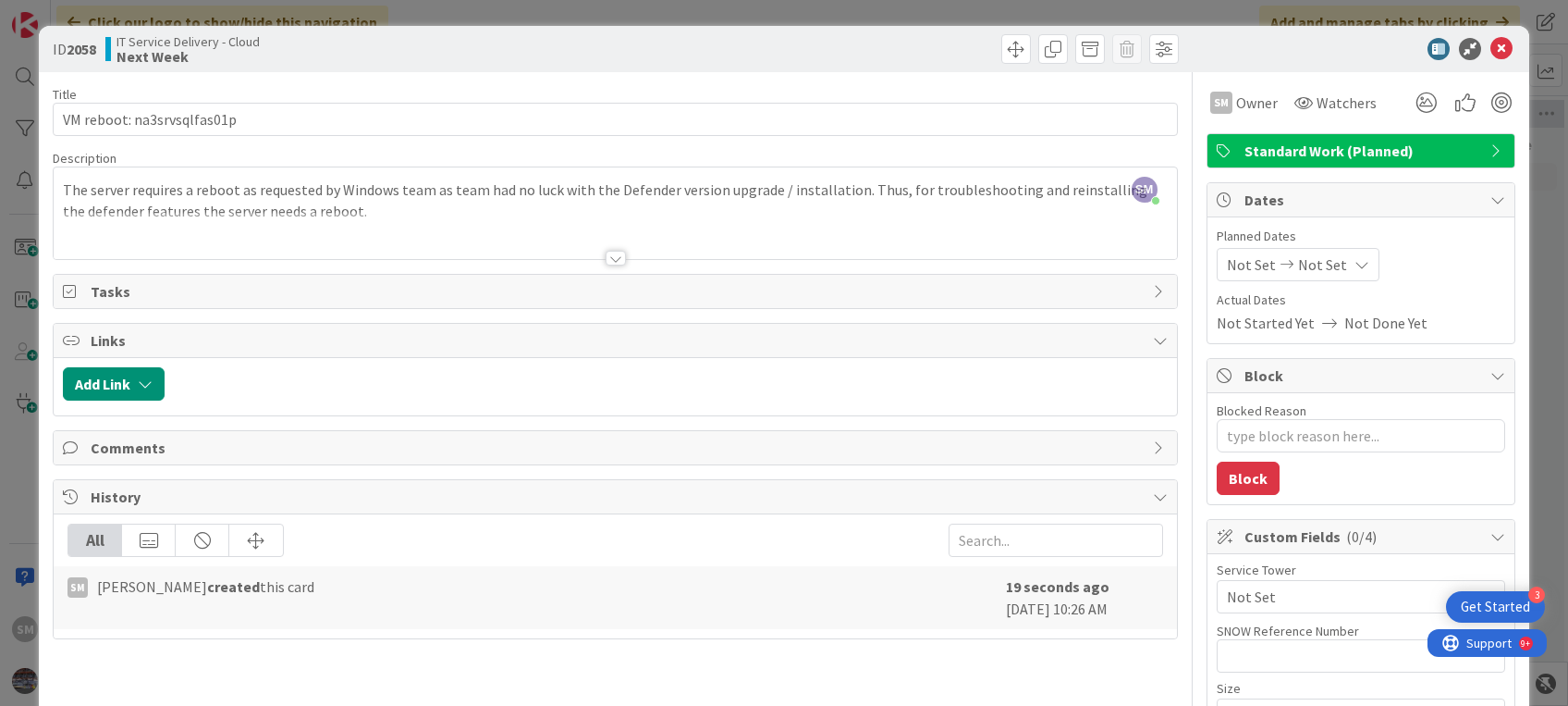
click at [372, 217] on div at bounding box center [615, 235] width 1123 height 47
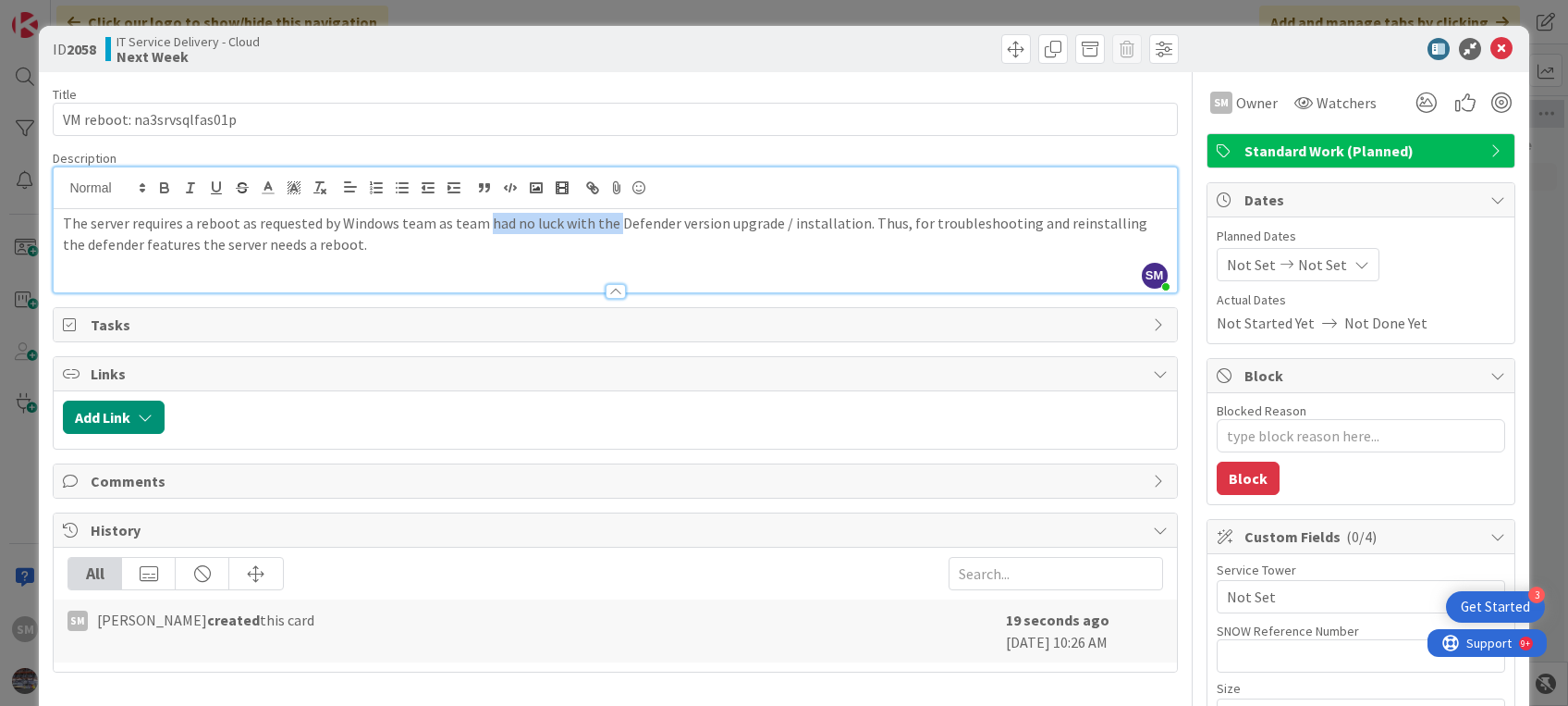
drag, startPoint x: 485, startPoint y: 222, endPoint x: 611, endPoint y: 222, distance: 126.0
click at [611, 222] on p "The server requires a reboot as requested by Windows team as team had no luck w…" at bounding box center [615, 233] width 1104 height 42
drag, startPoint x: 680, startPoint y: 224, endPoint x: 861, endPoint y: 214, distance: 181.3
click at [861, 214] on p "The server requires a reboot as requested by Windows team as team was not able …" at bounding box center [615, 233] width 1104 height 42
click at [722, 245] on p "The server requires a reboot as requested by Windows team as team was not able …" at bounding box center [615, 233] width 1104 height 42
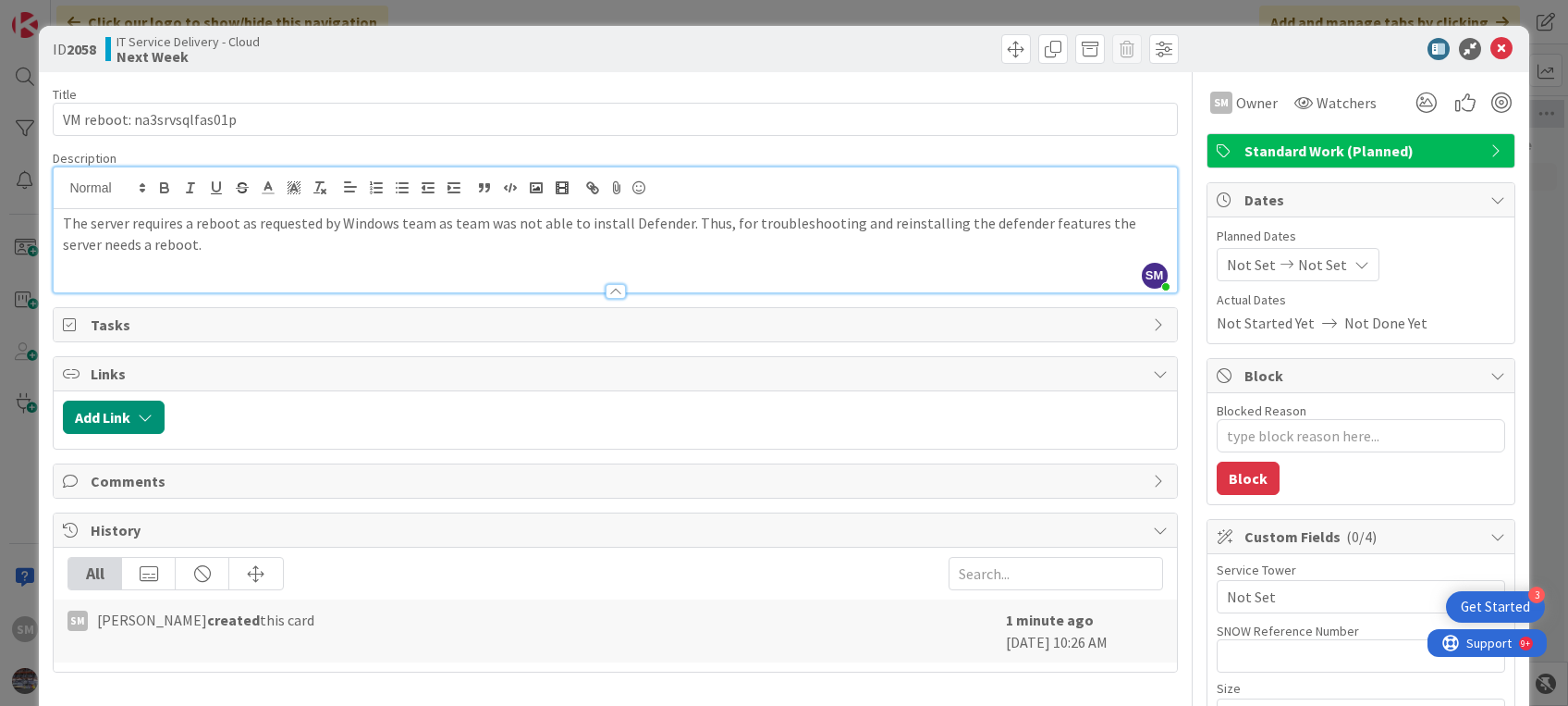
click at [600, 222] on p "The server requires a reboot as requested by Windows team as team was not able …" at bounding box center [615, 233] width 1104 height 42
click at [681, 223] on p "The server requires a reboot as requested by Windows team as team was not able …" at bounding box center [615, 233] width 1104 height 42
click at [769, 252] on p "The server requires a reboot as requested by Windows team as team was not able …" at bounding box center [615, 233] width 1104 height 42
click at [251, 265] on div "The server requires a reboot as requested by Windows team as team was not able …" at bounding box center [615, 251] width 1123 height 84
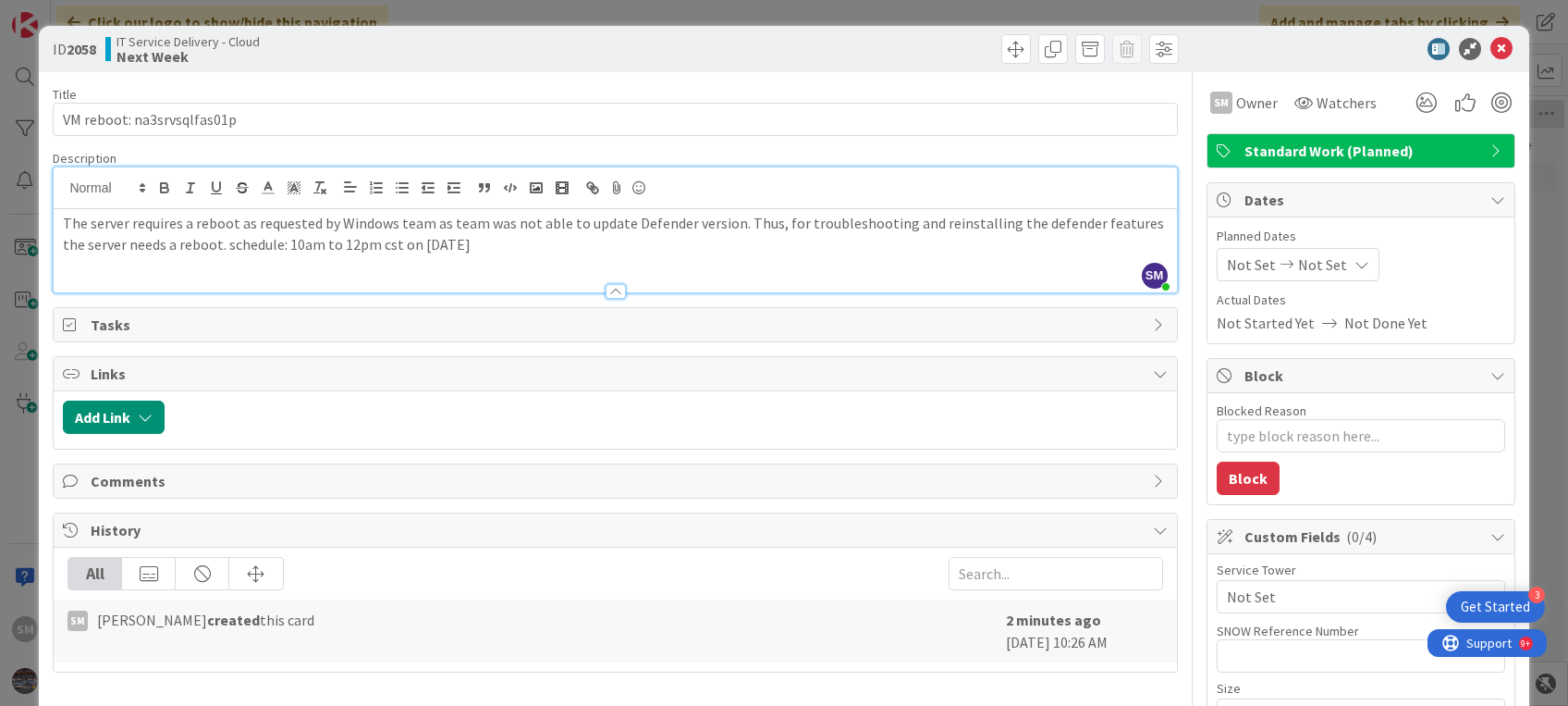
click at [547, 275] on div at bounding box center [615, 282] width 1123 height 20
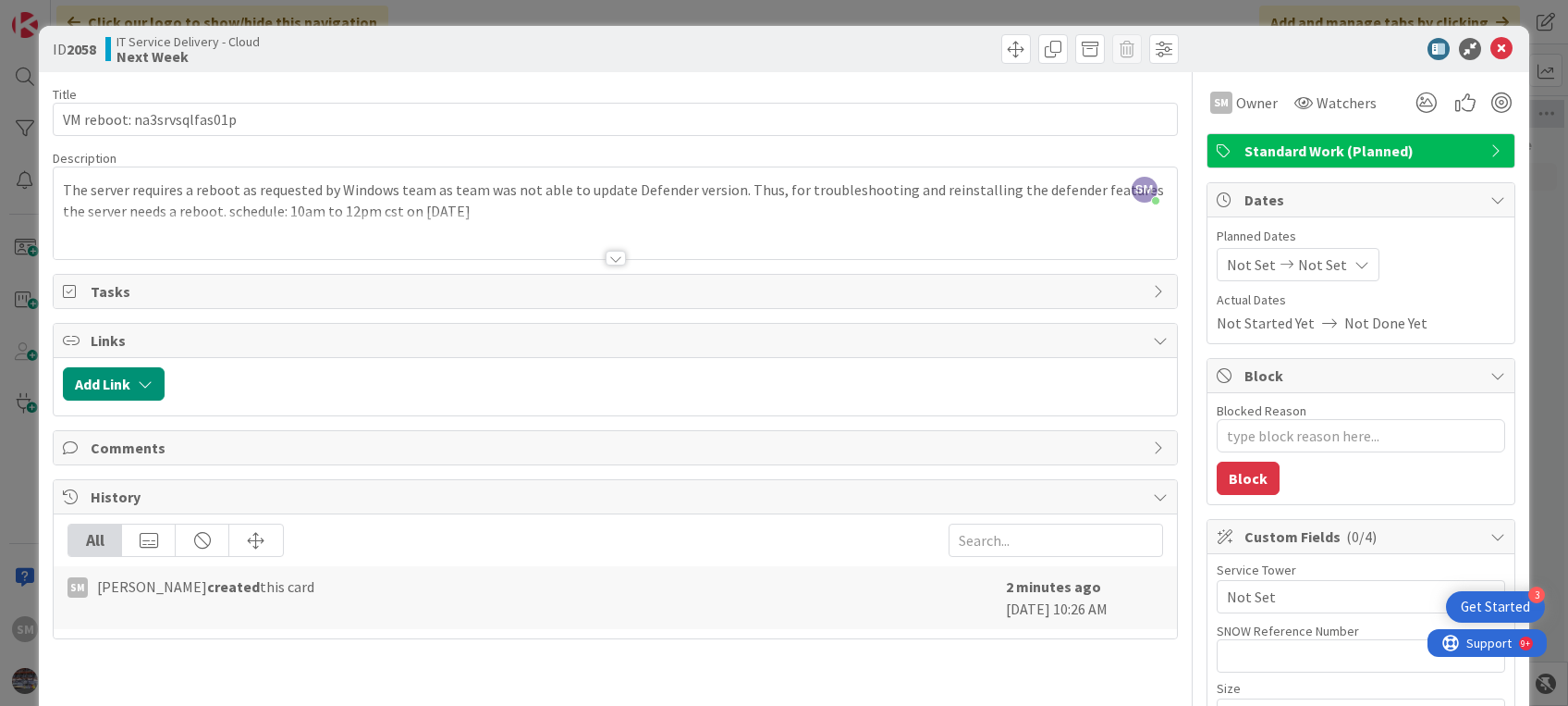
click at [59, 190] on div "The server requires a reboot as requested by Windows team as team was not able …" at bounding box center [615, 217] width 1123 height 84
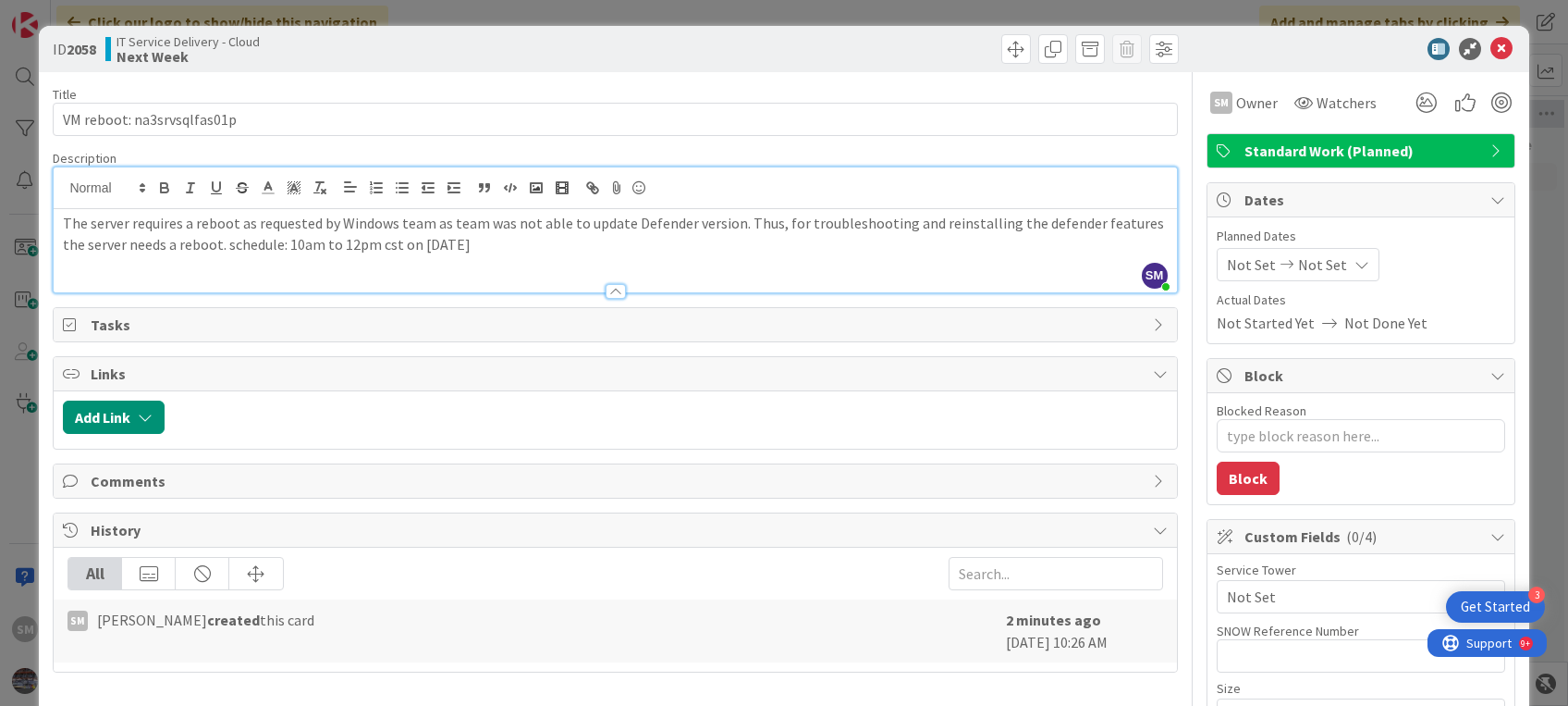
click at [59, 224] on div "The server requires a reboot as requested by Windows team as team was not able …" at bounding box center [615, 251] width 1123 height 84
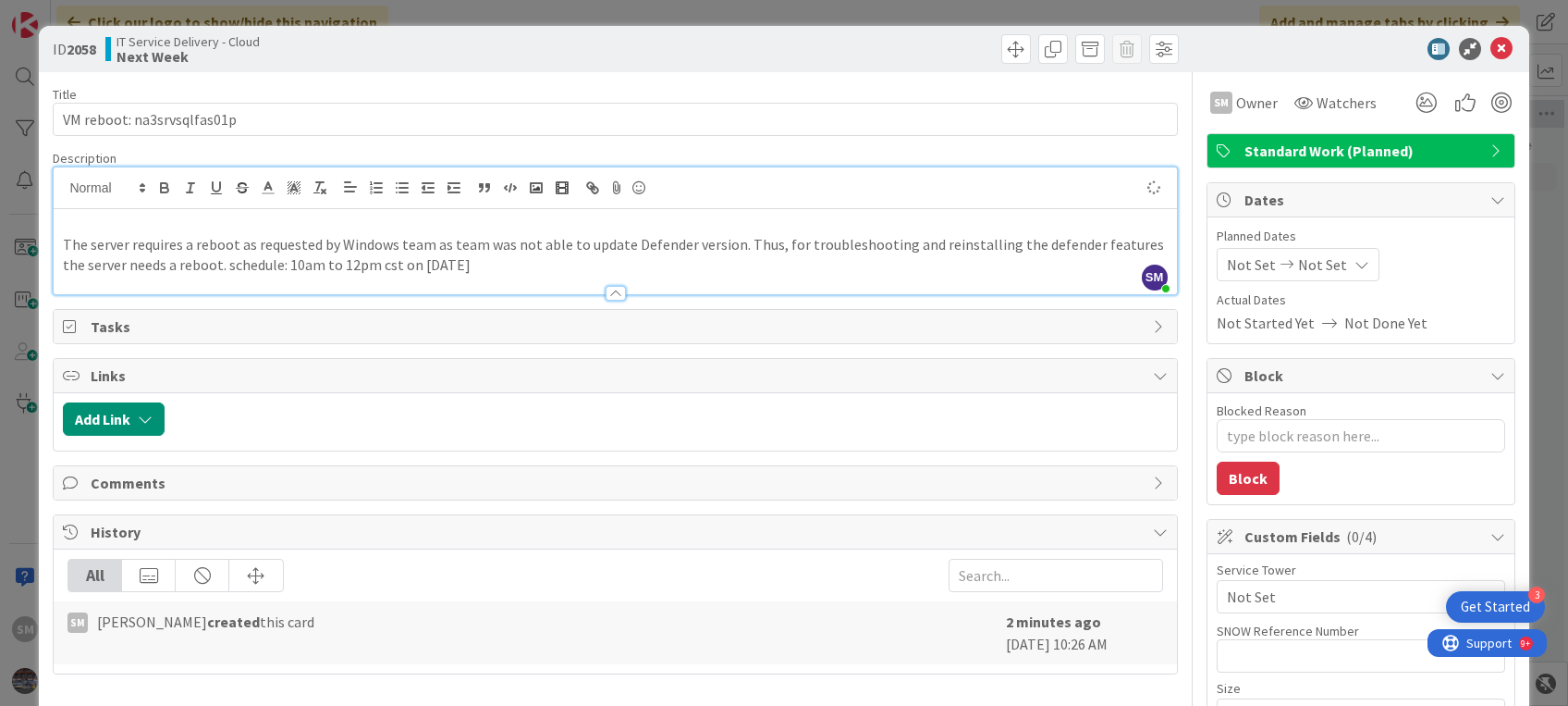
click at [71, 219] on p at bounding box center [615, 223] width 1104 height 21
click at [502, 259] on p "The server requires a reboot as requested by Windows team as team was not able …" at bounding box center [615, 255] width 1104 height 42
click at [1491, 54] on icon at bounding box center [1502, 49] width 22 height 22
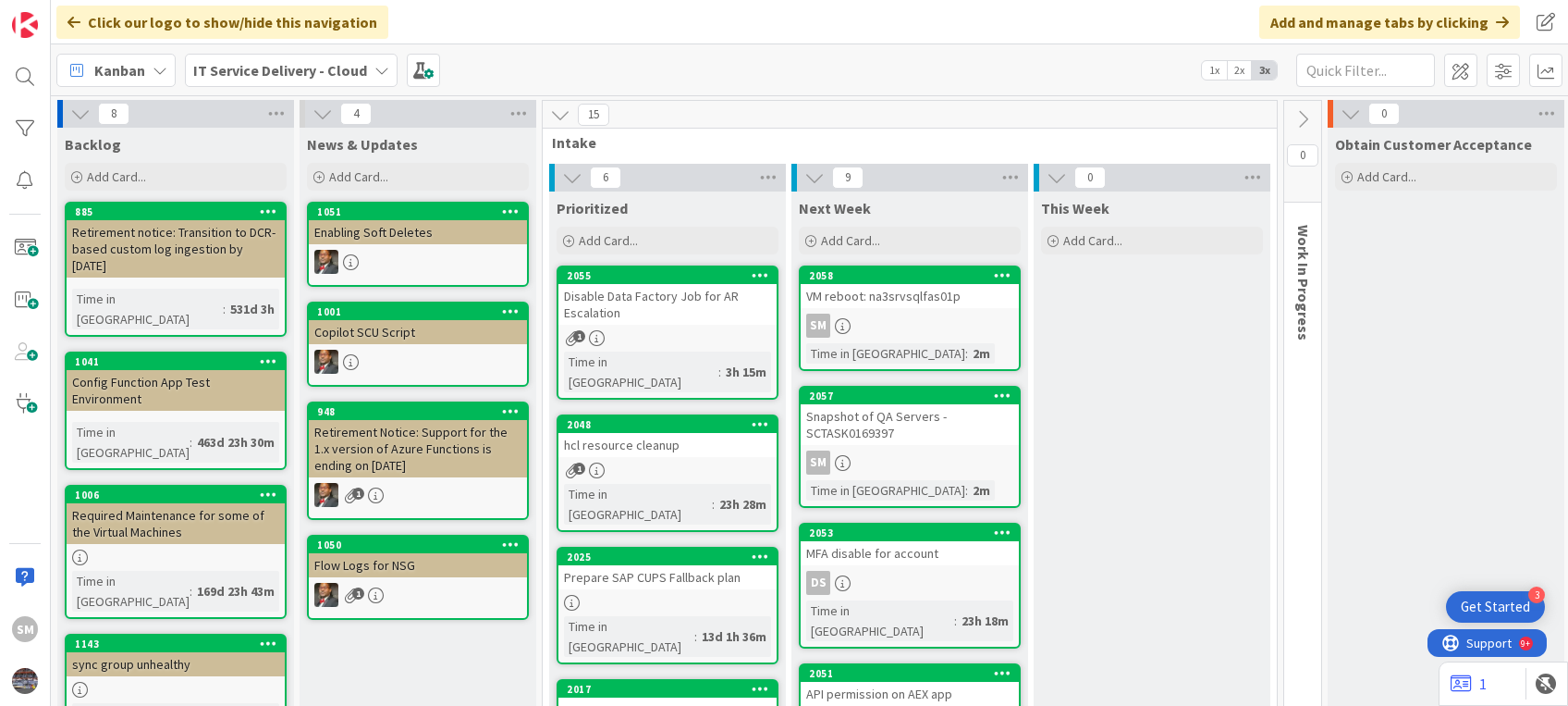
click at [942, 330] on div "SM" at bounding box center [909, 325] width 218 height 24
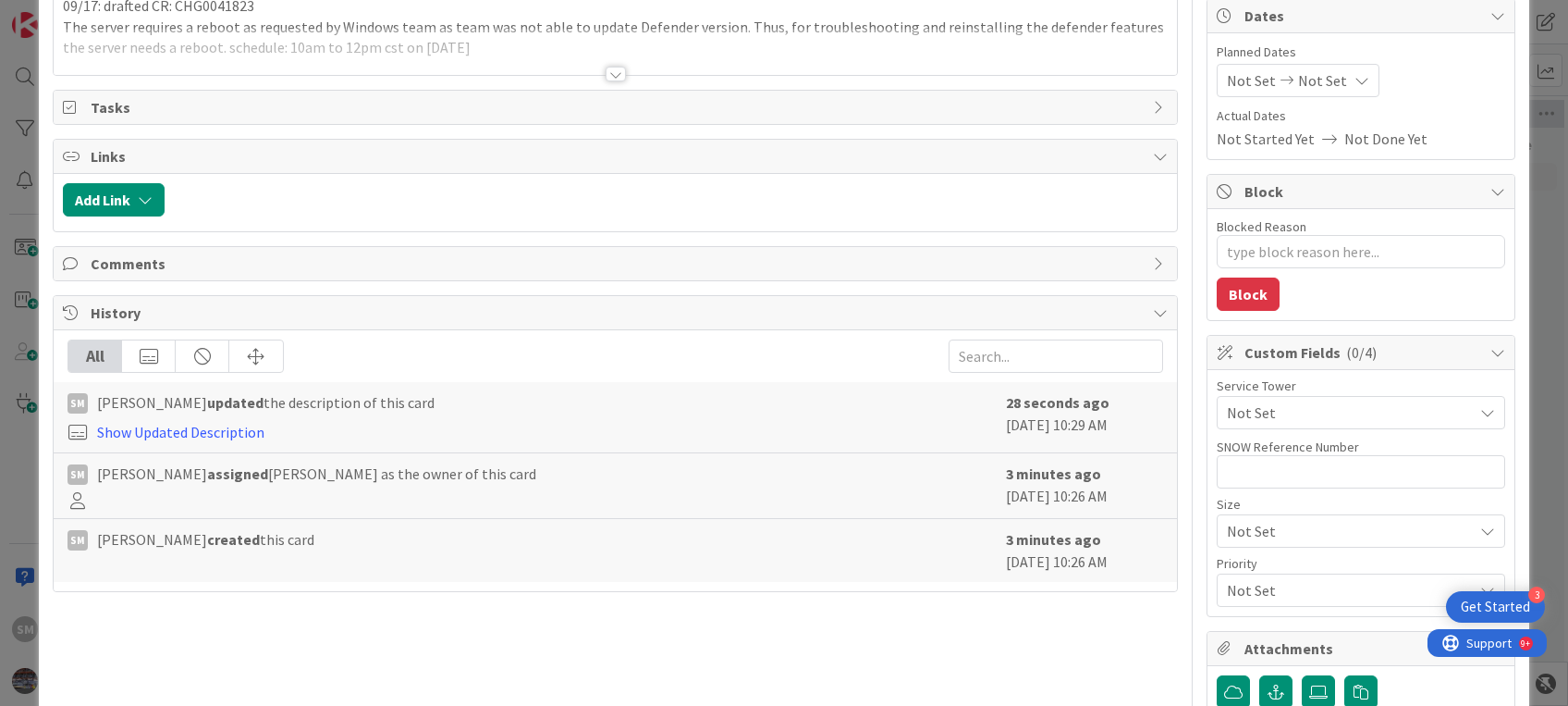
scroll to position [261, 0]
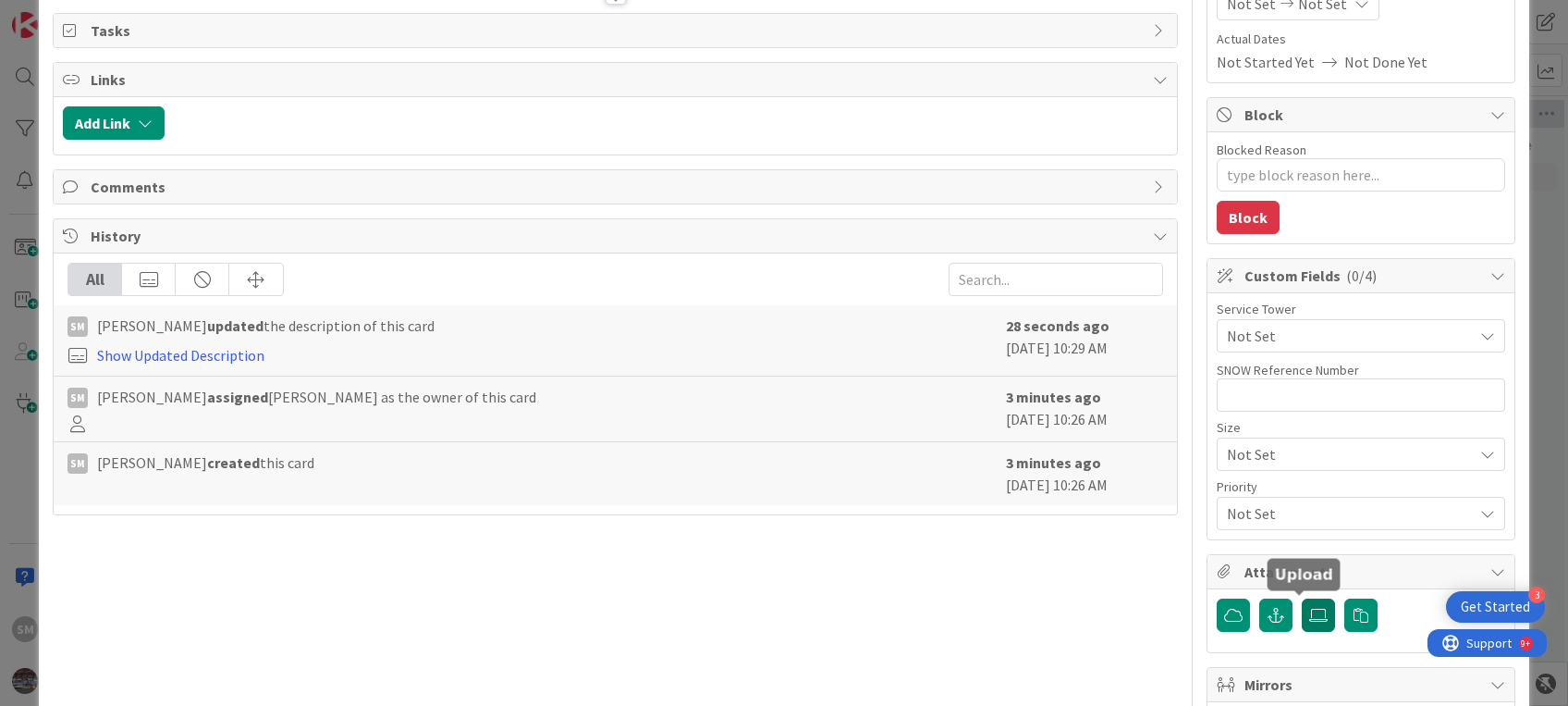
click at [1302, 599] on label at bounding box center [1319, 615] width 33 height 33
click at [1302, 598] on input "file" at bounding box center [1302, 598] width 0 height 0
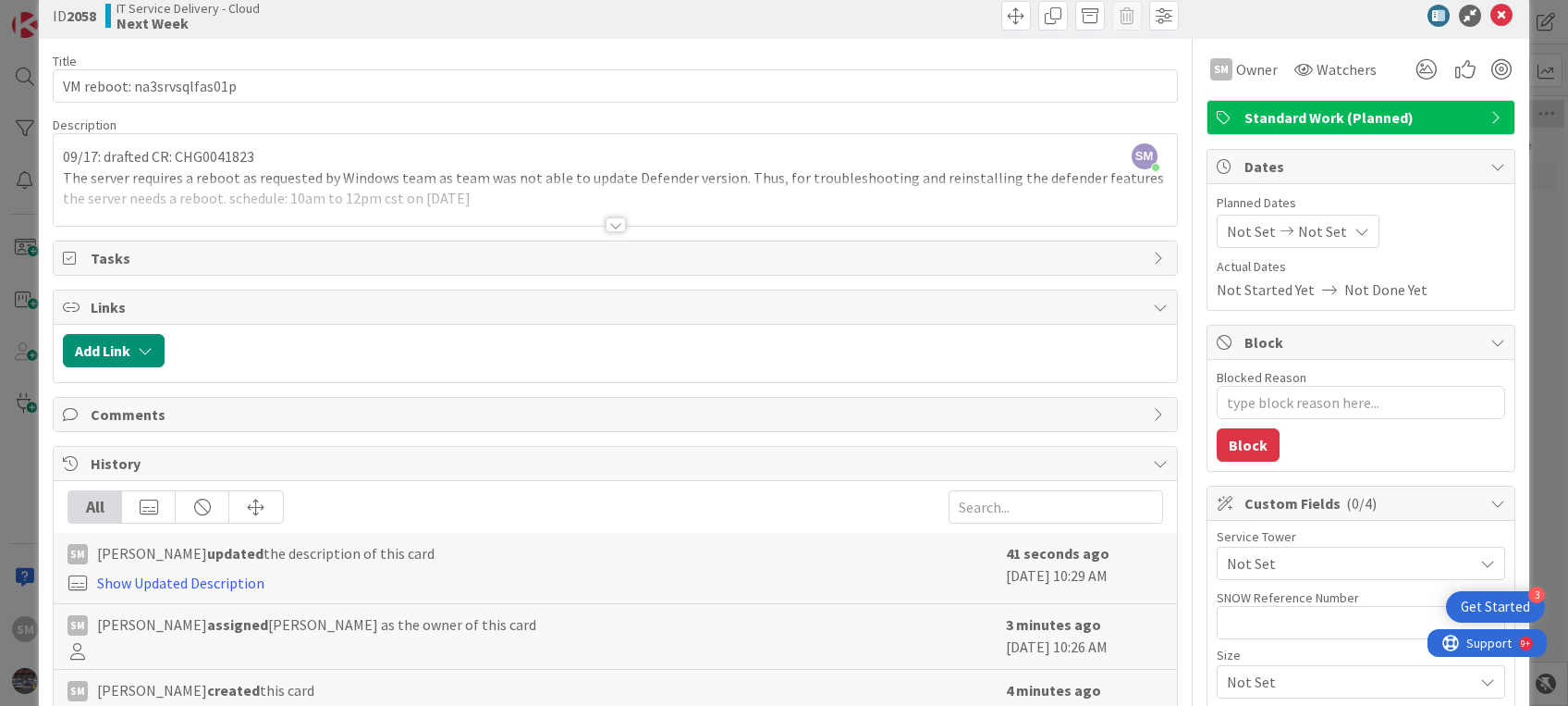
scroll to position [0, 0]
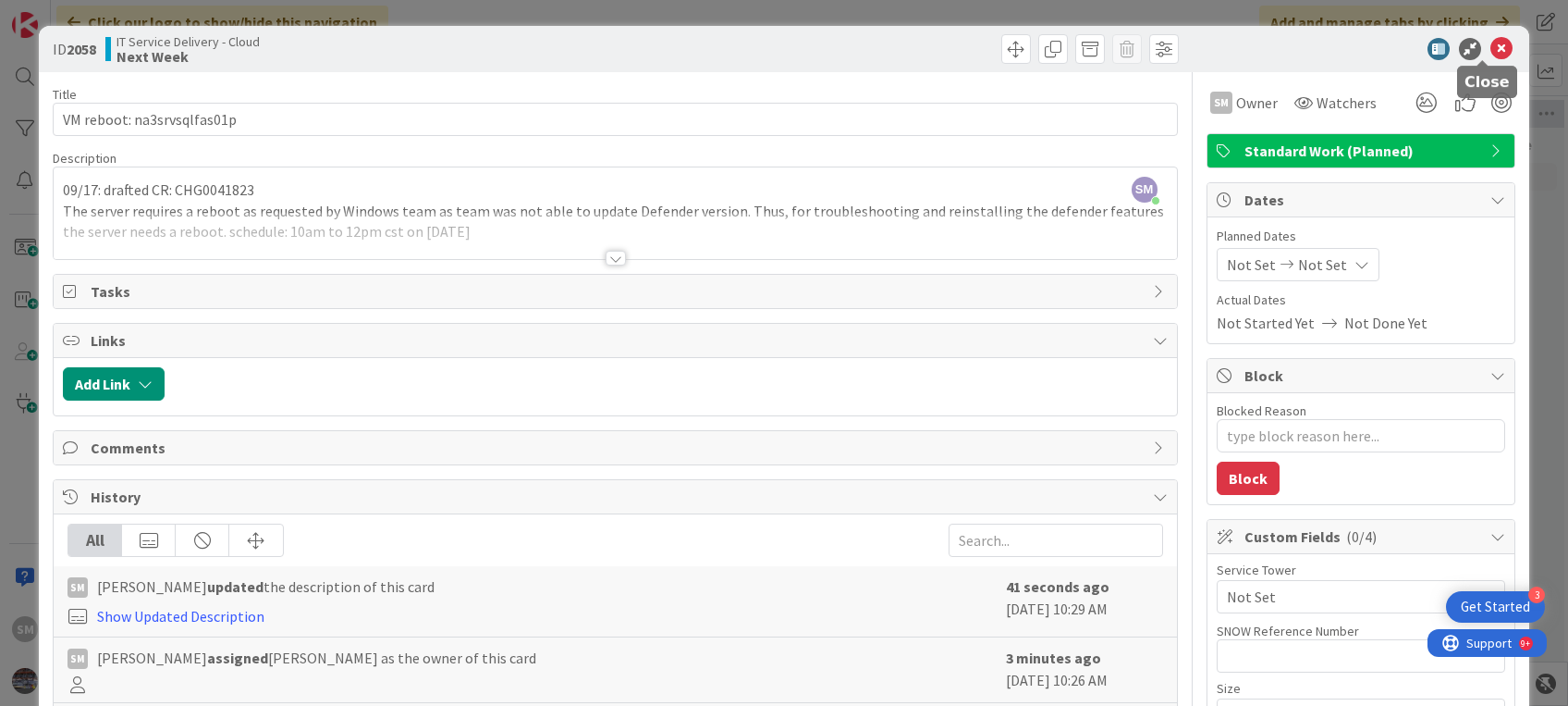
click at [1491, 51] on icon at bounding box center [1502, 49] width 22 height 22
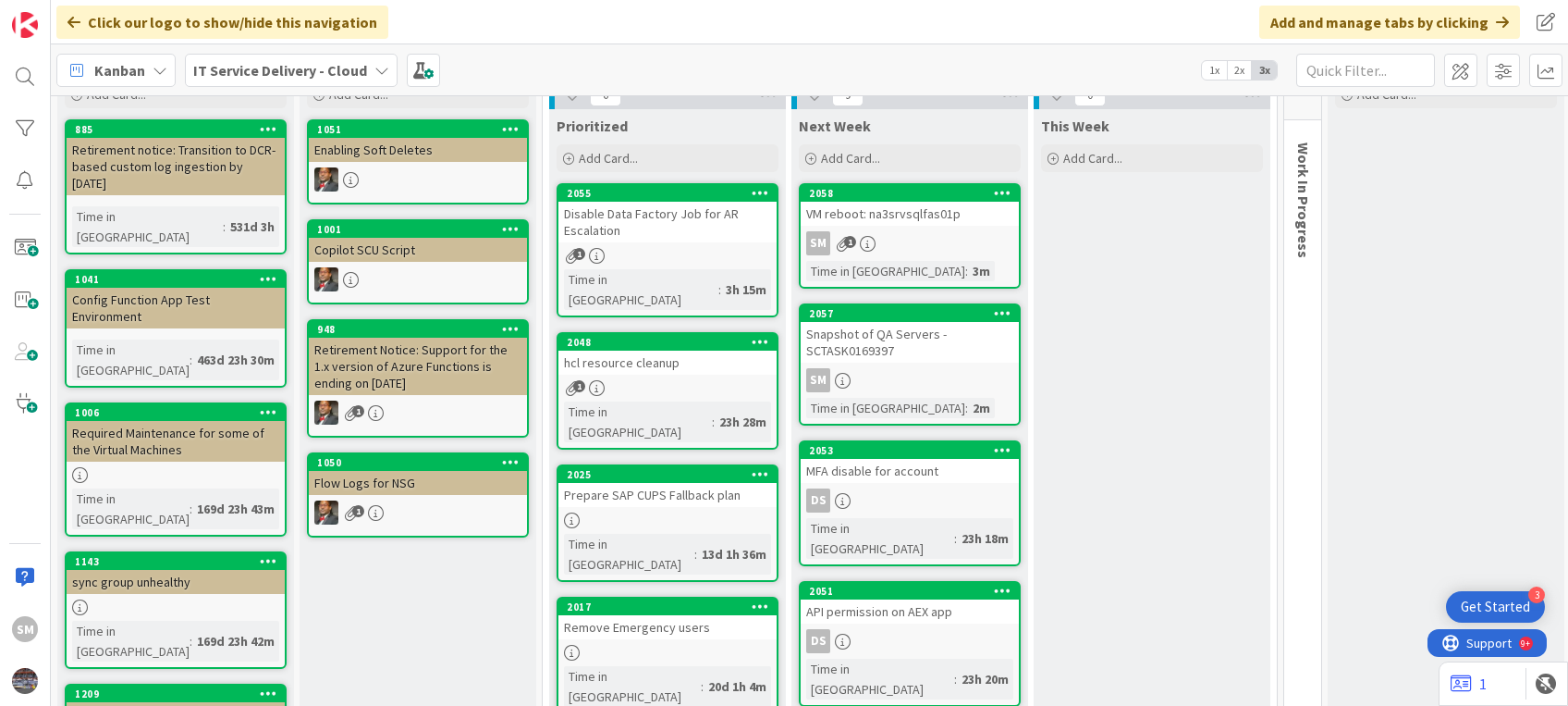
scroll to position [98, 0]
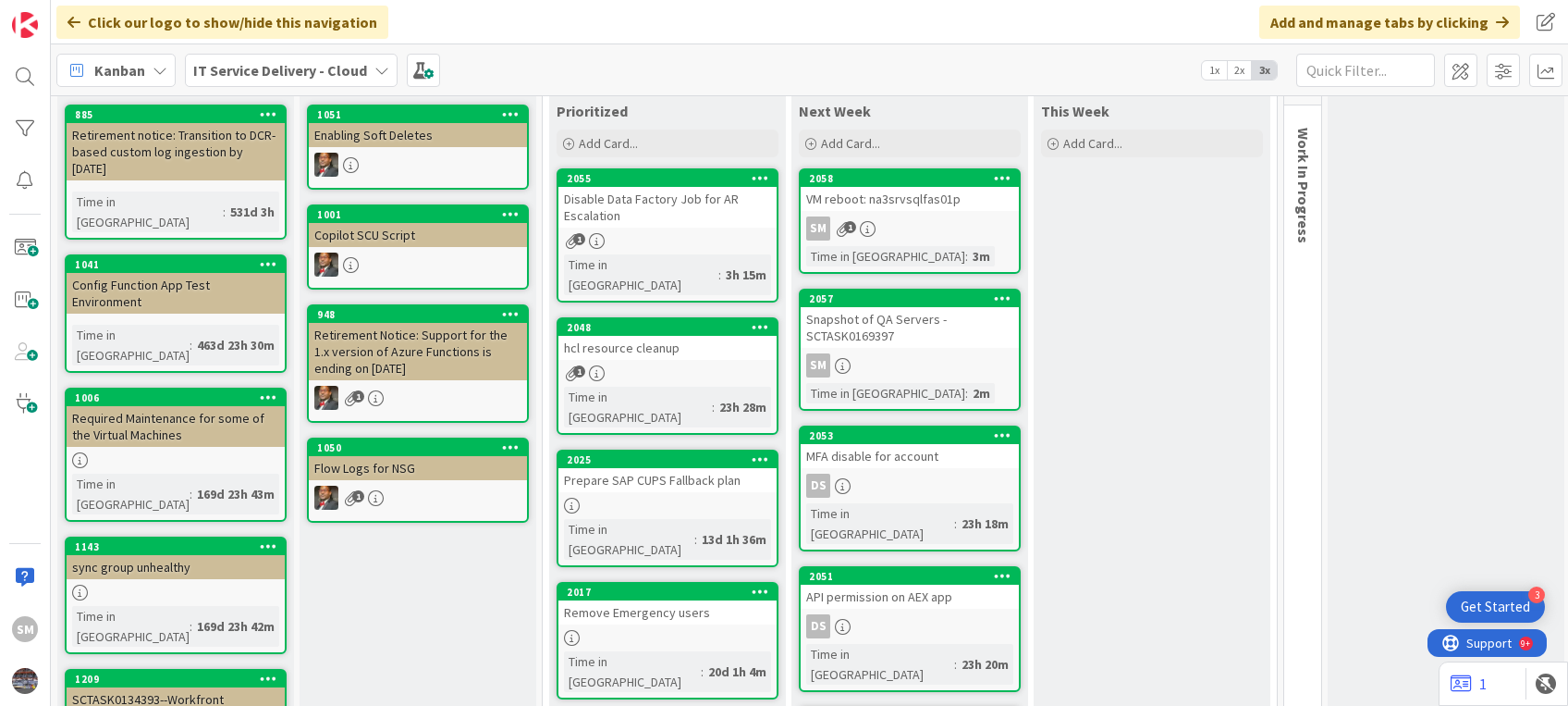
click at [946, 203] on div "VM reboot: na3srvsqlfas01p" at bounding box center [909, 199] width 218 height 24
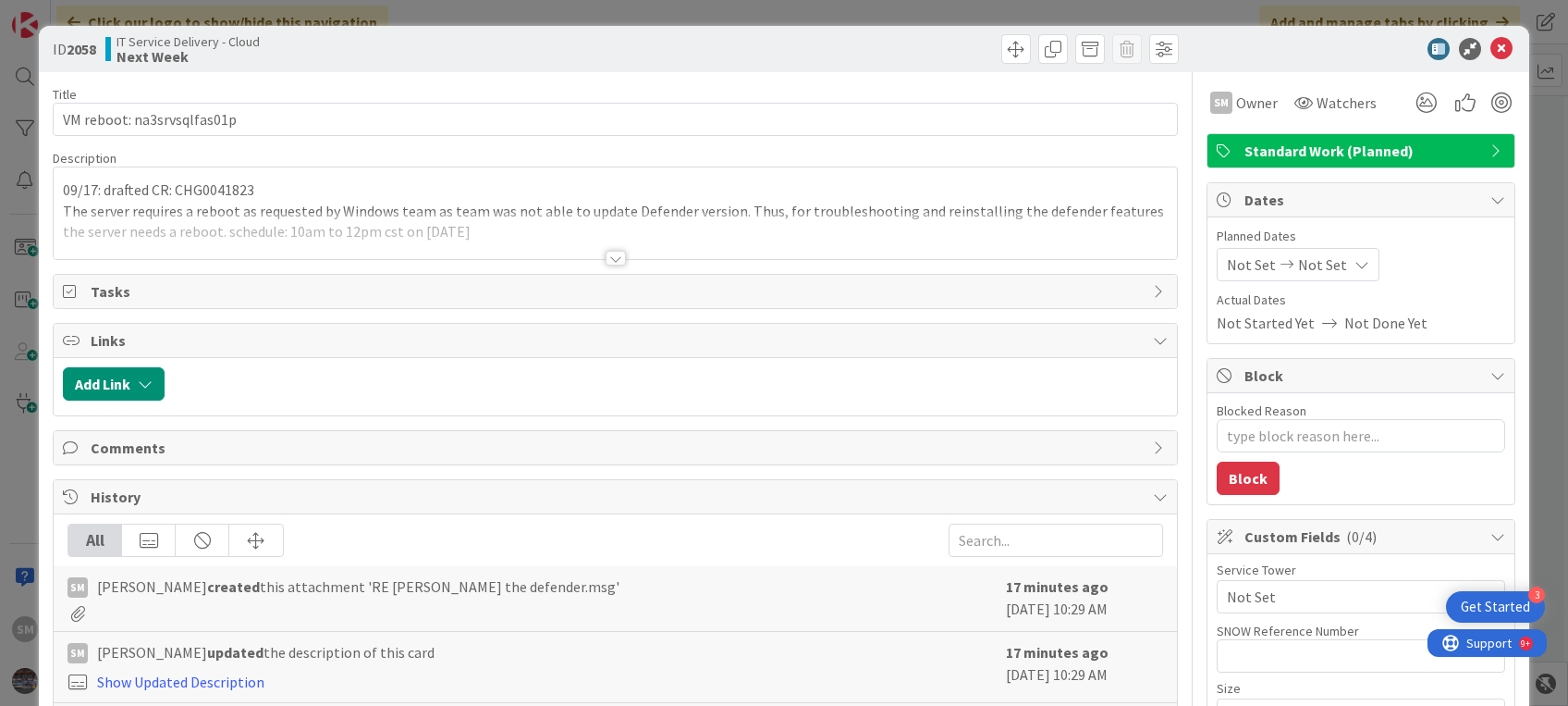
click at [474, 233] on div at bounding box center [615, 235] width 1123 height 47
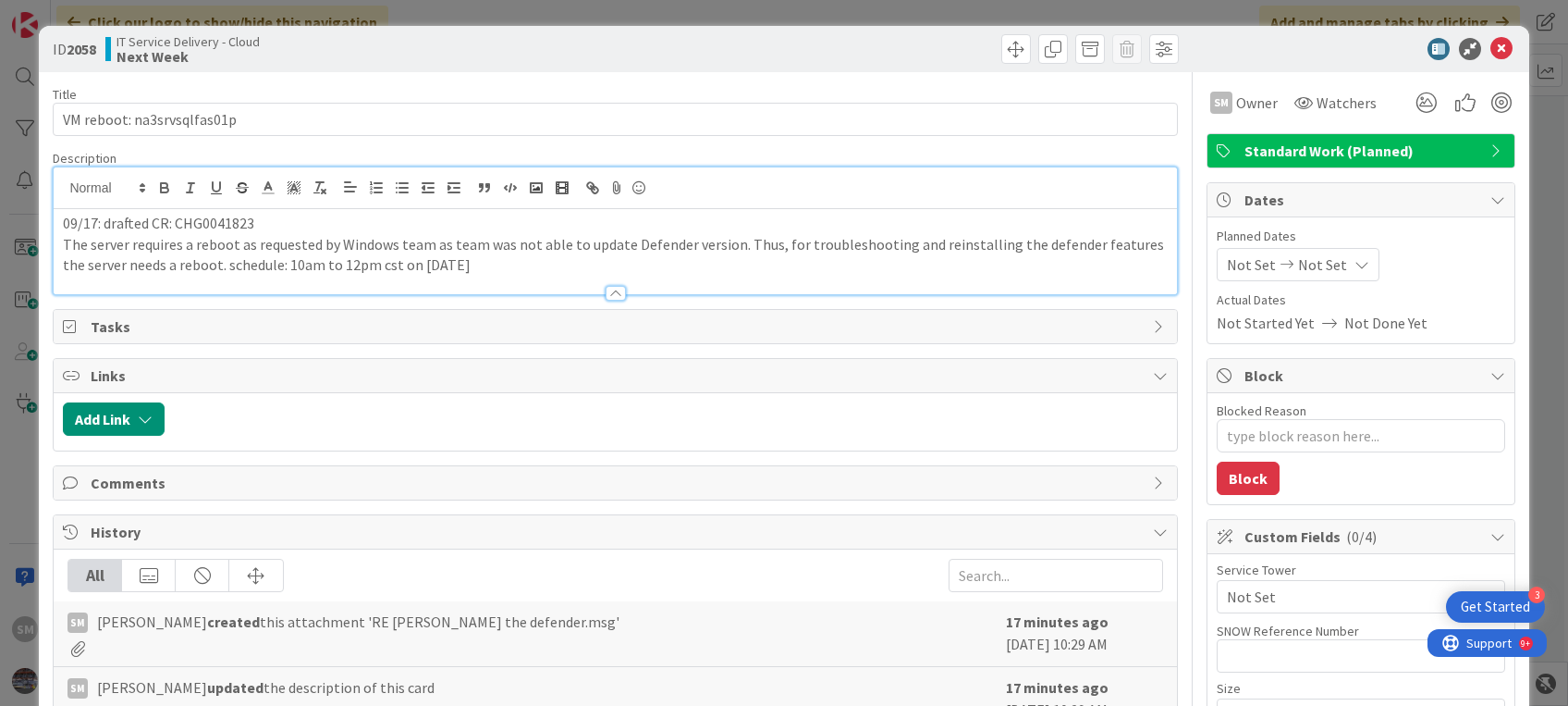
click at [510, 281] on div at bounding box center [615, 284] width 1123 height 20
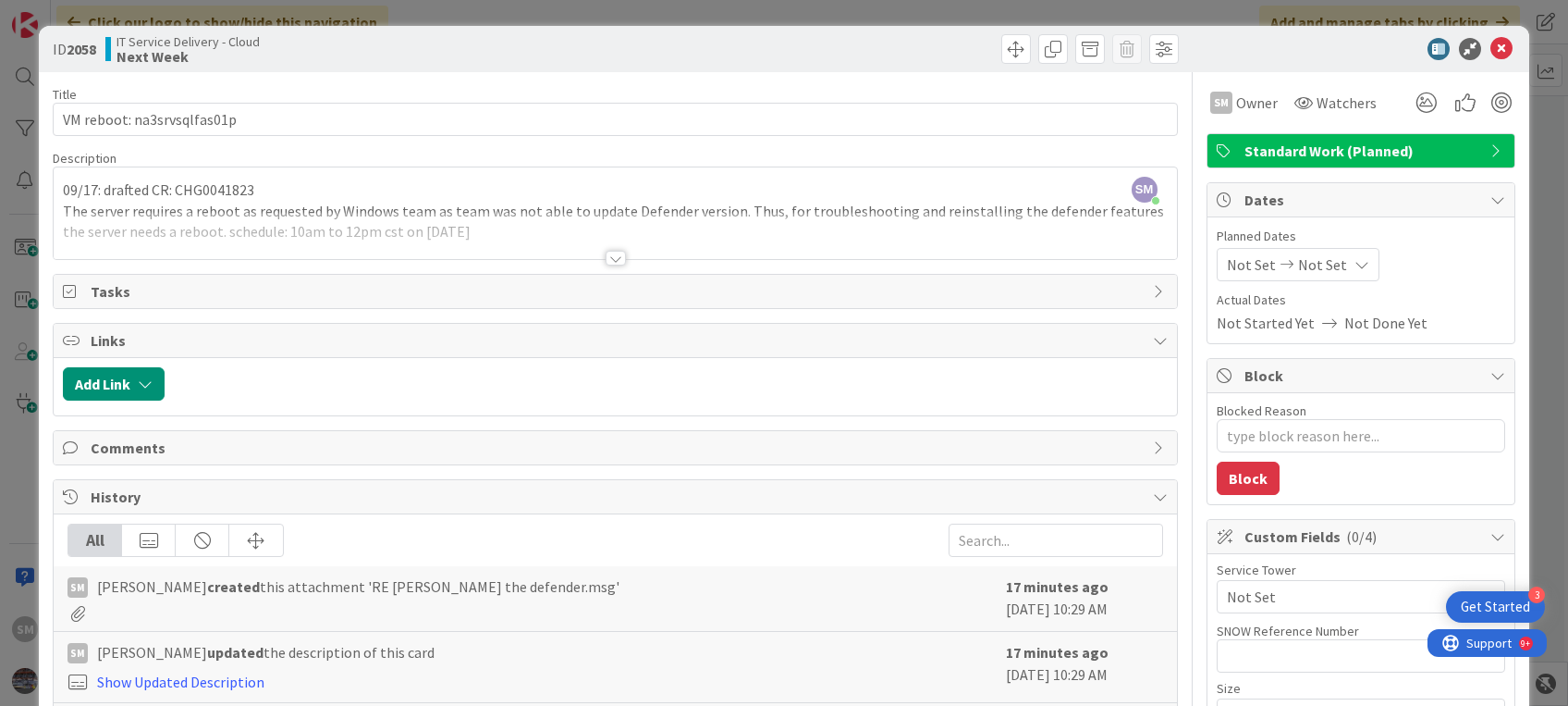
click at [518, 239] on div at bounding box center [615, 235] width 1123 height 47
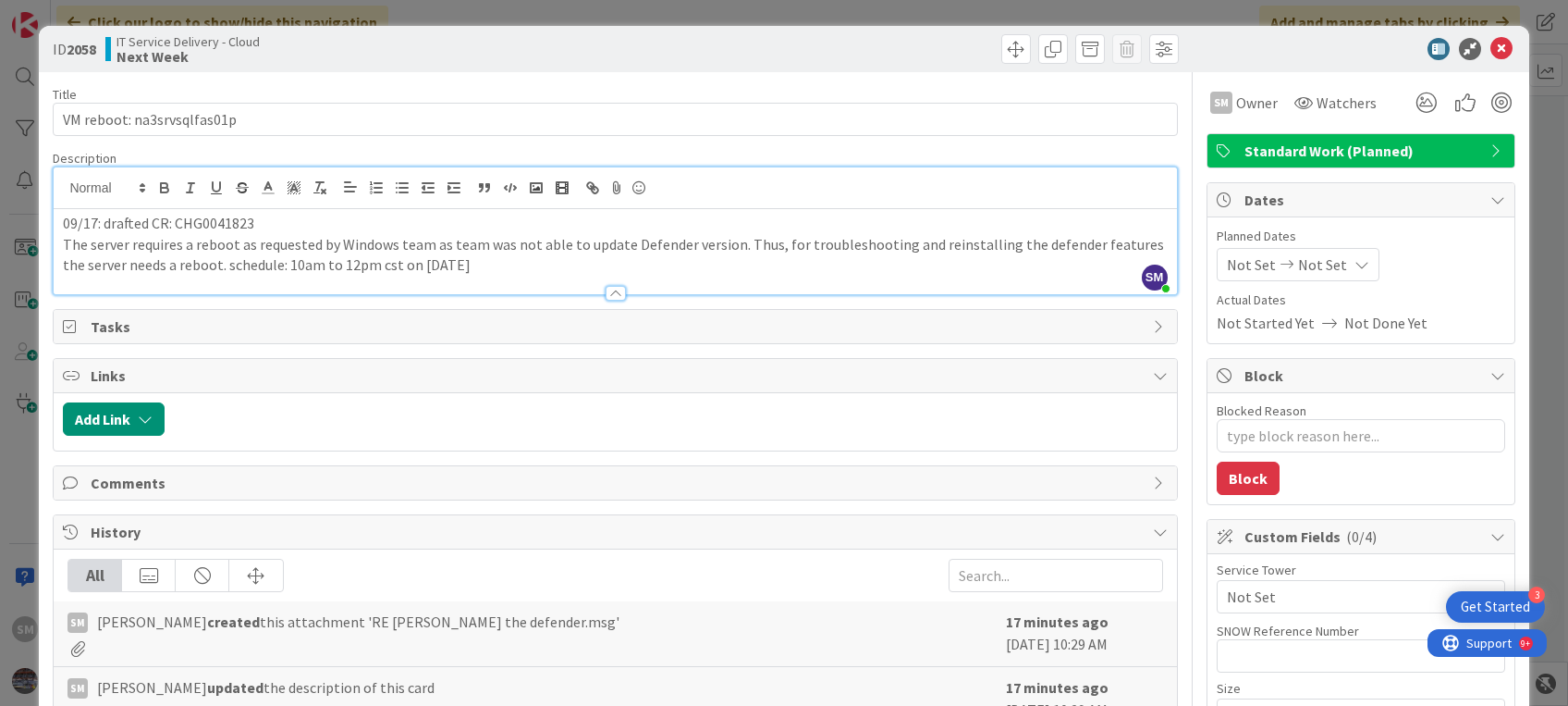
click at [509, 260] on p "The server requires a reboot as requested by Windows team as team was not able …" at bounding box center [615, 255] width 1104 height 42
click at [1491, 50] on icon at bounding box center [1502, 49] width 22 height 22
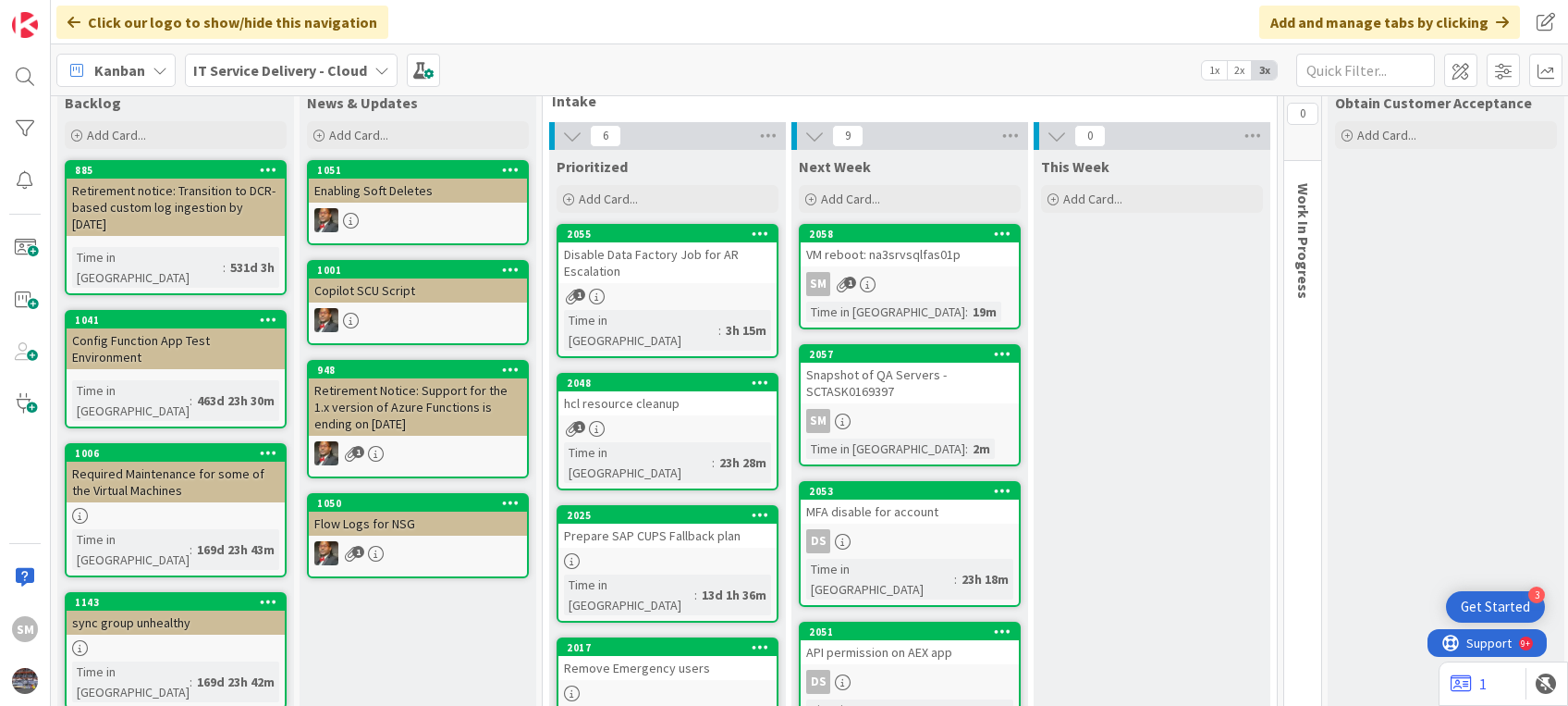
scroll to position [5, 0]
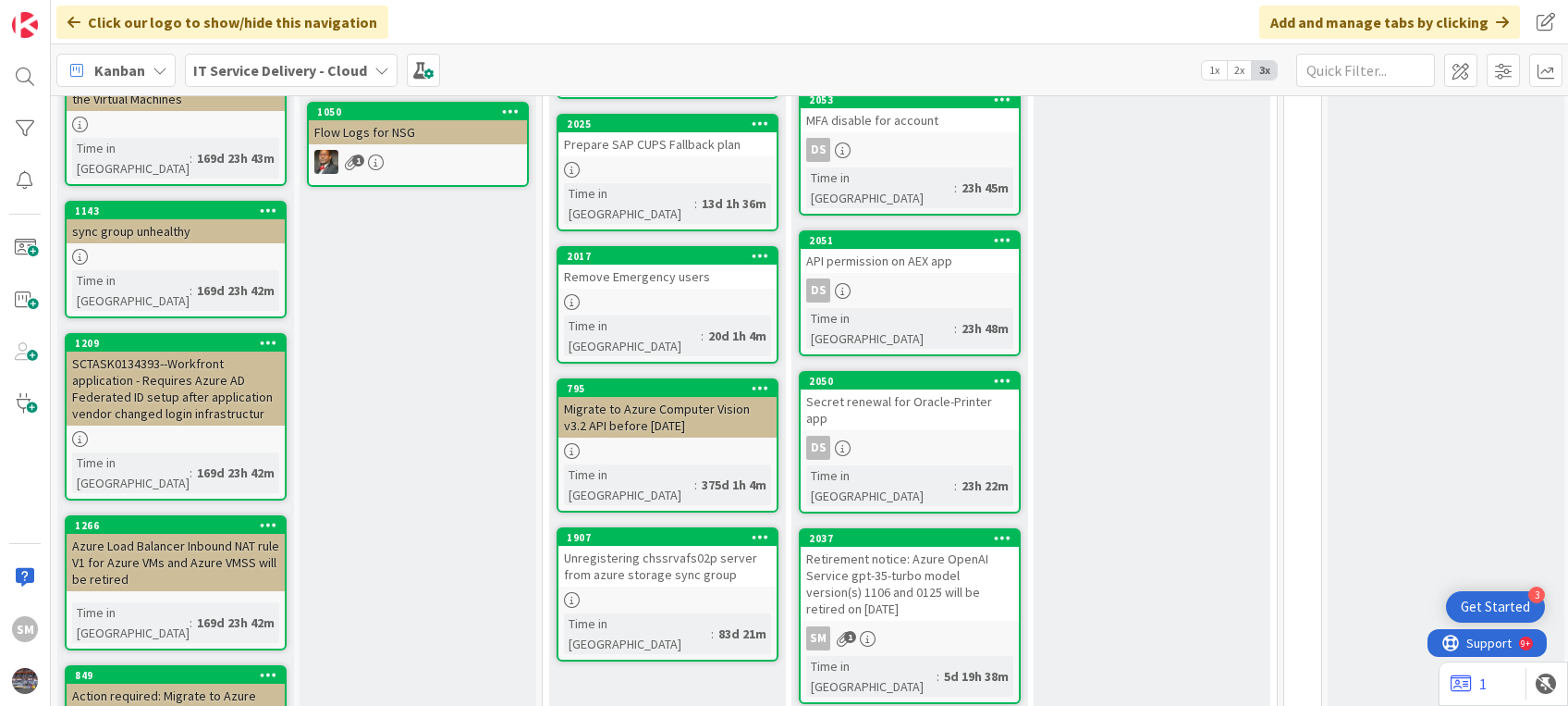
scroll to position [436, 0]
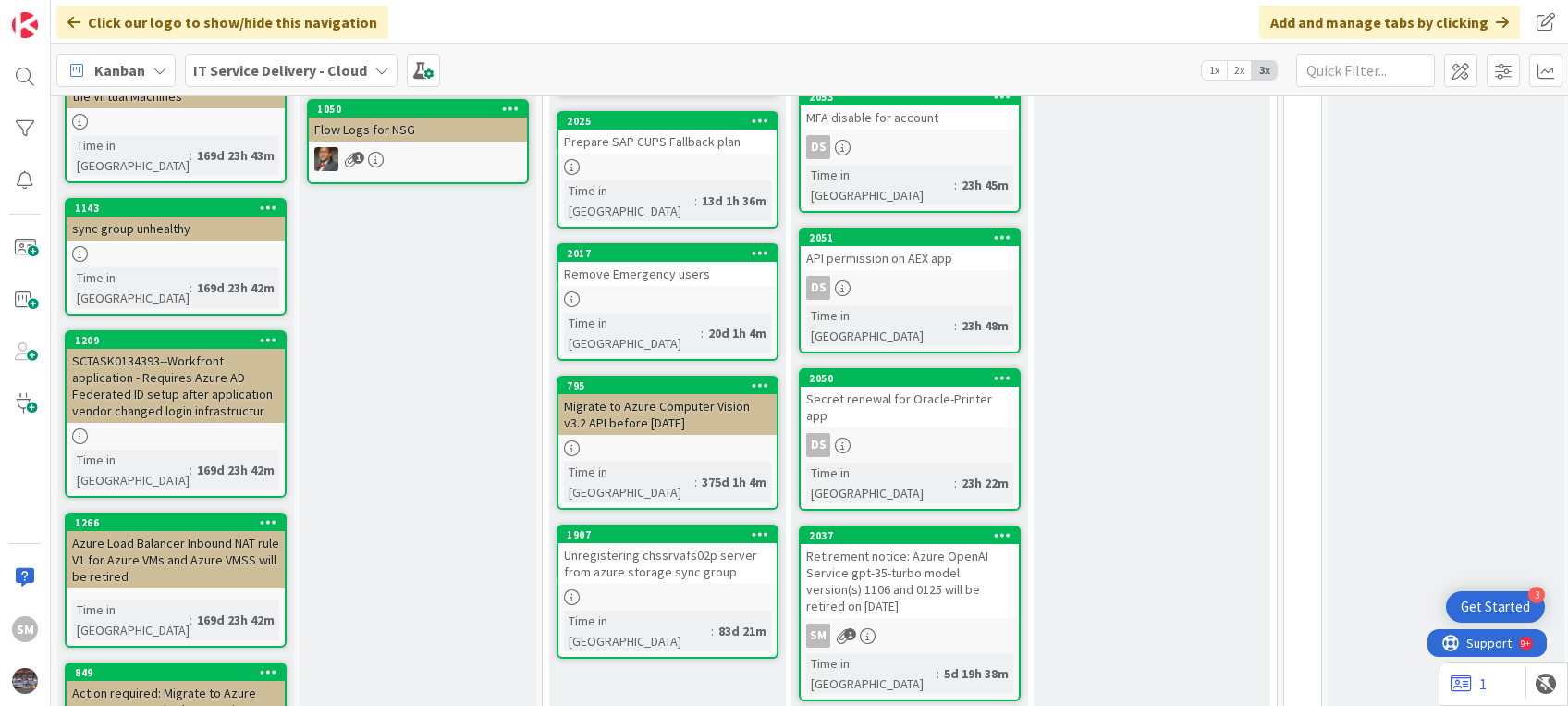
click at [886, 543] on div "Retirement notice: Azure OpenAI Service gpt-35-turbo model version(s) 1106 and …" at bounding box center [909, 581] width 218 height 74
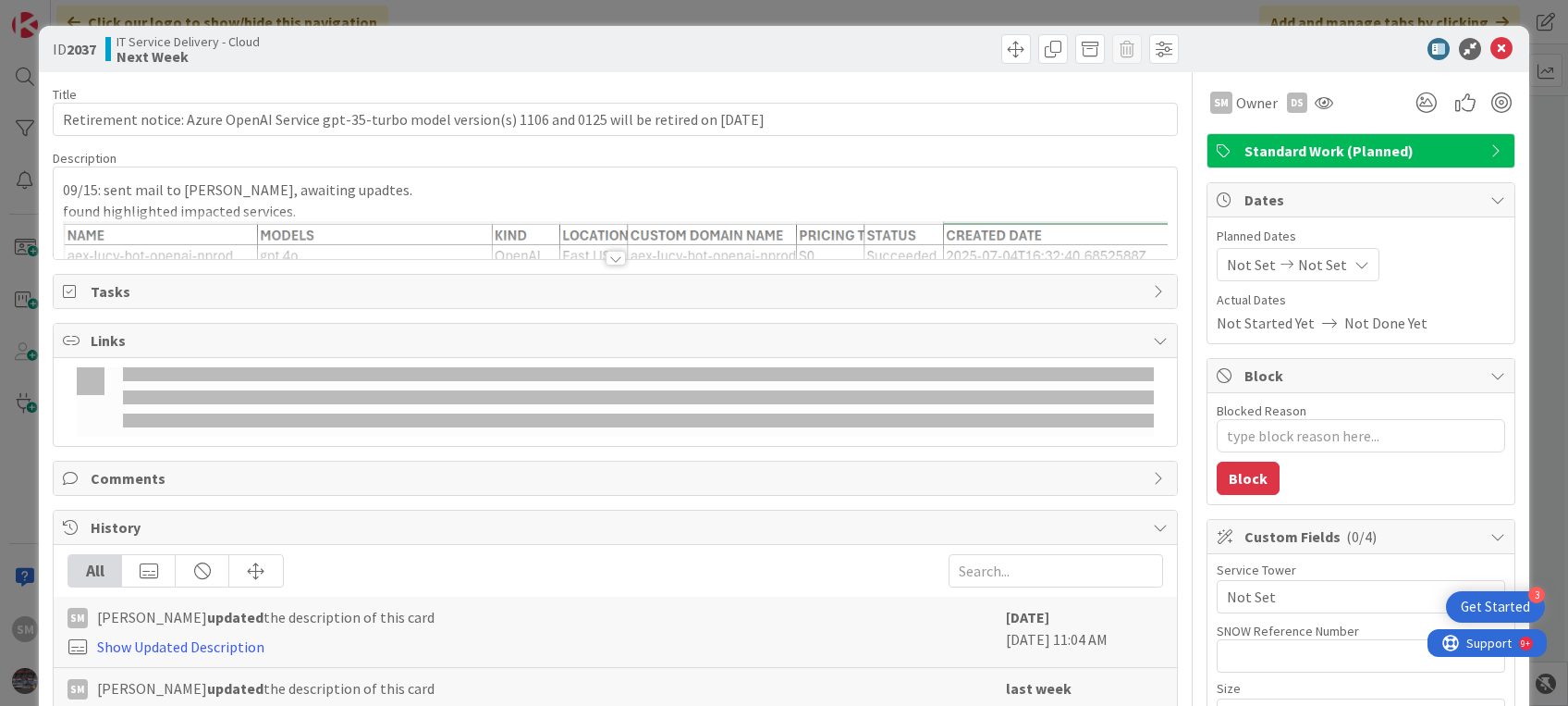
type textarea "x"
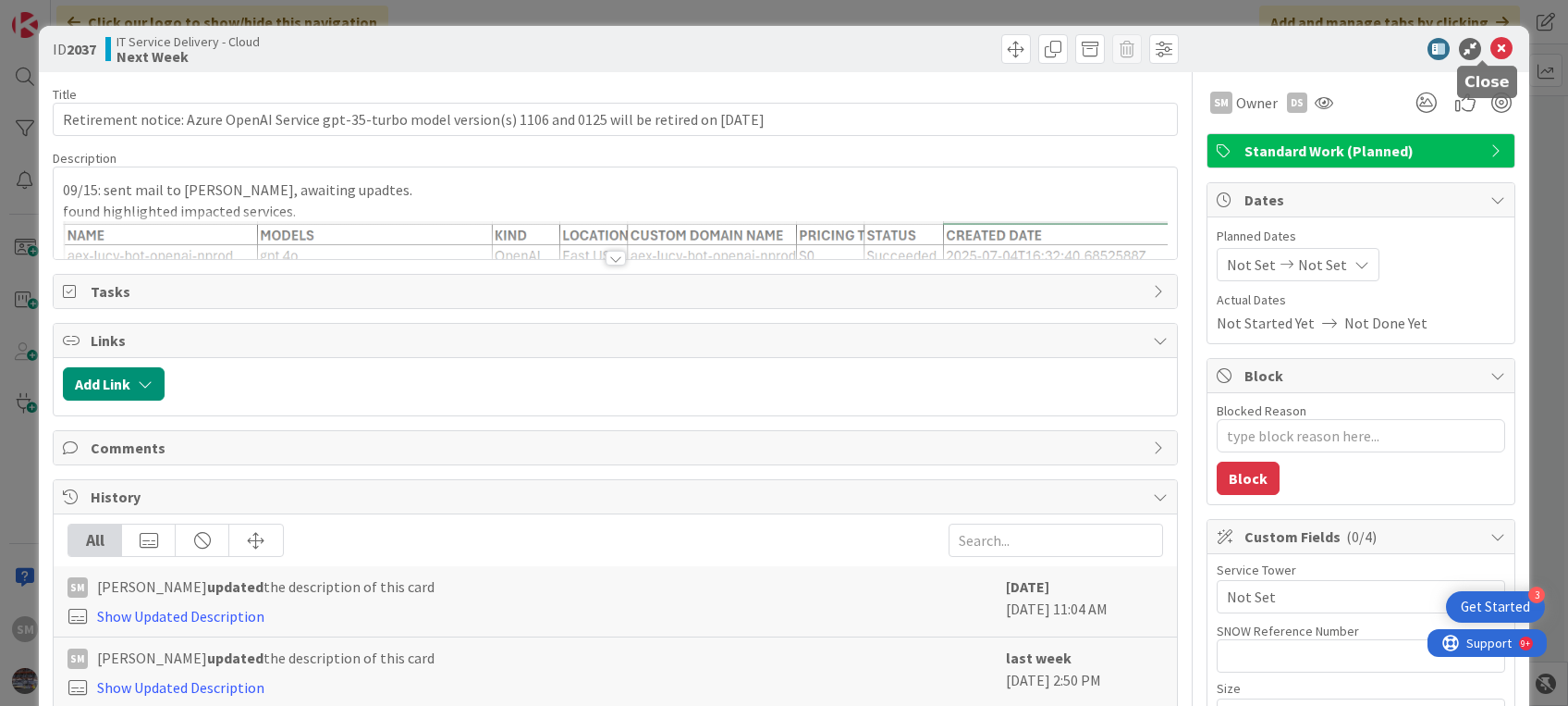
click at [1491, 54] on icon at bounding box center [1502, 49] width 22 height 22
